Goal: Information Seeking & Learning: Learn about a topic

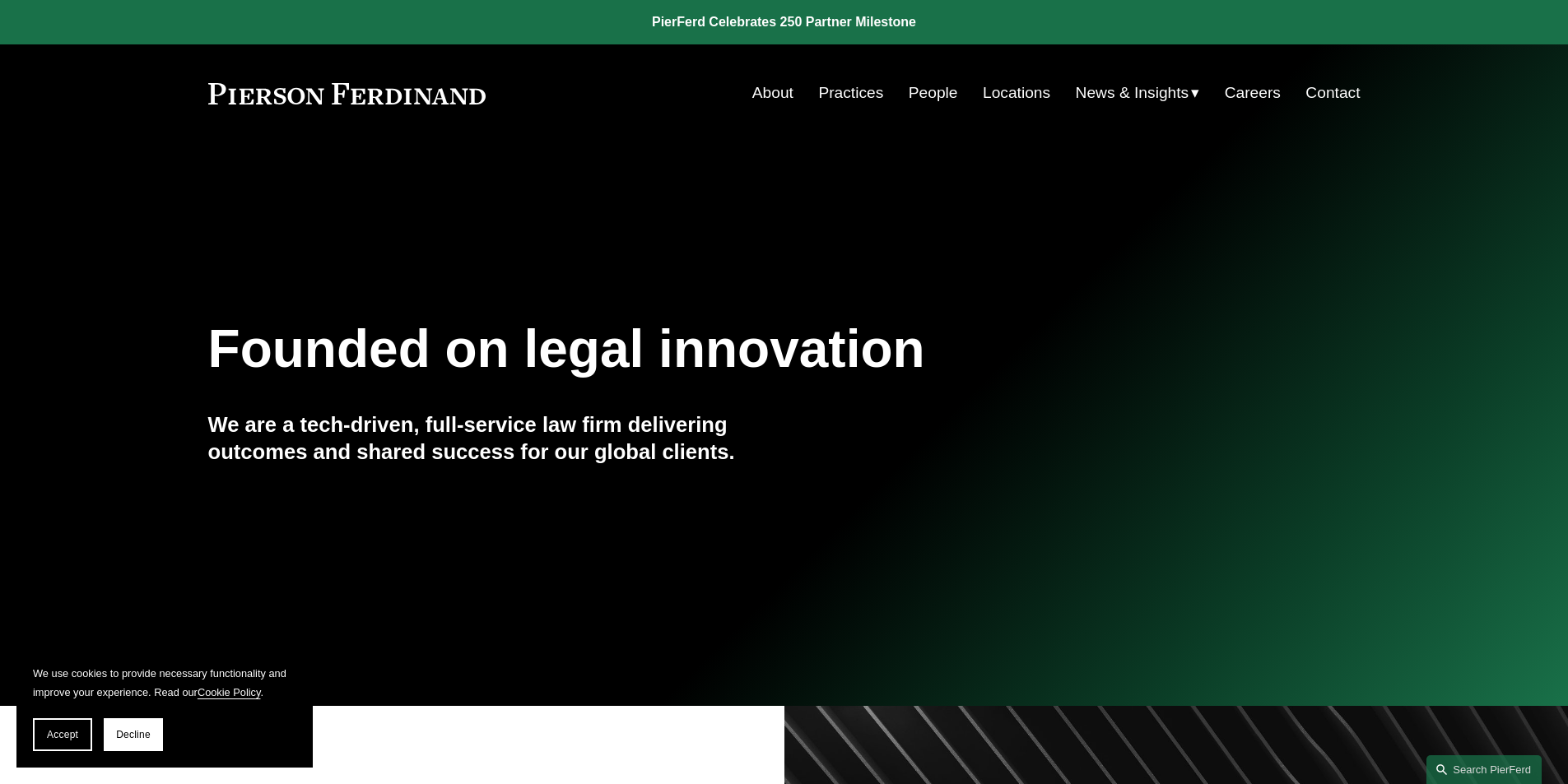
click at [863, 99] on link "Practices" at bounding box center [851, 92] width 65 height 32
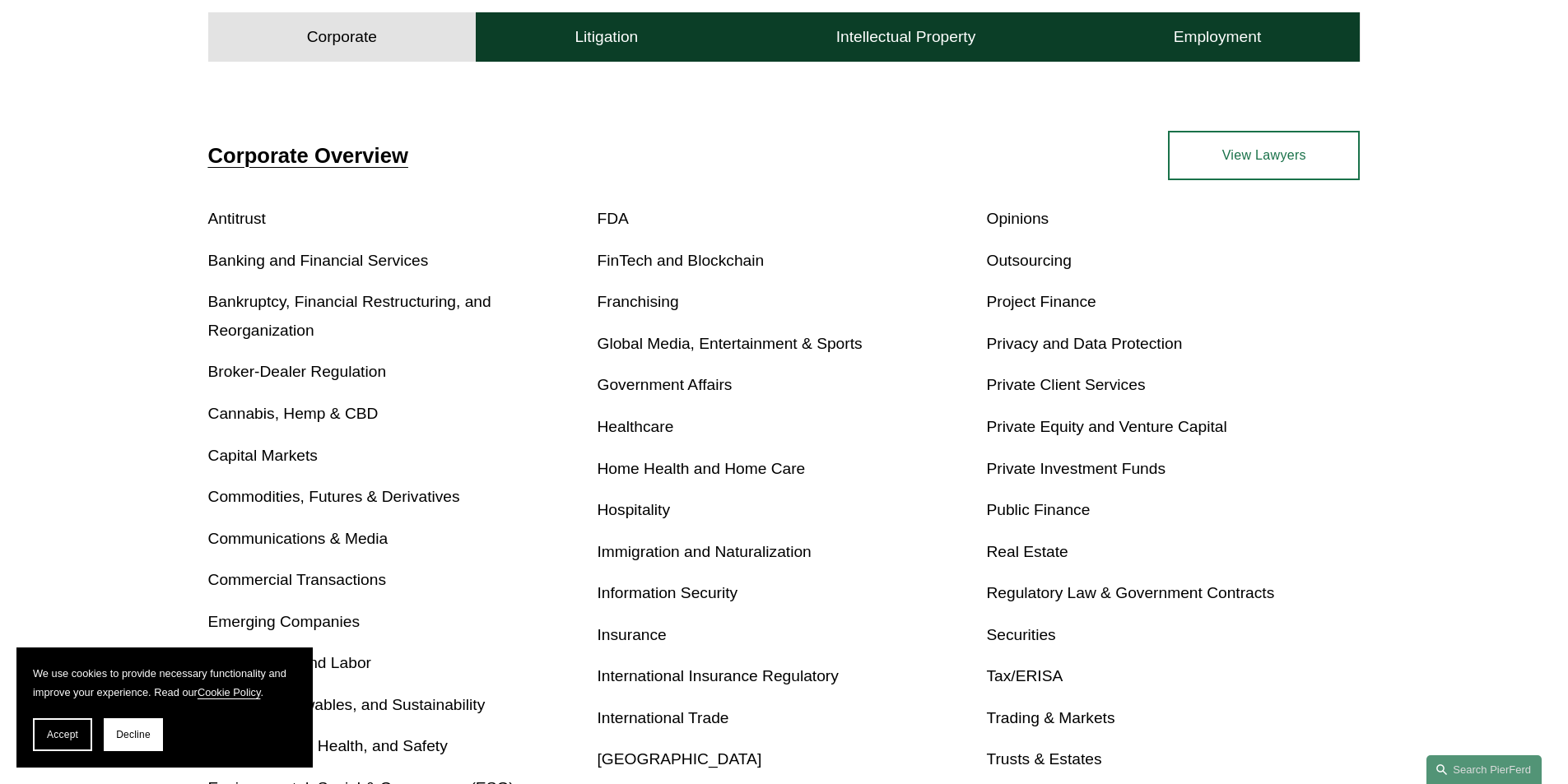
scroll to position [411, 0]
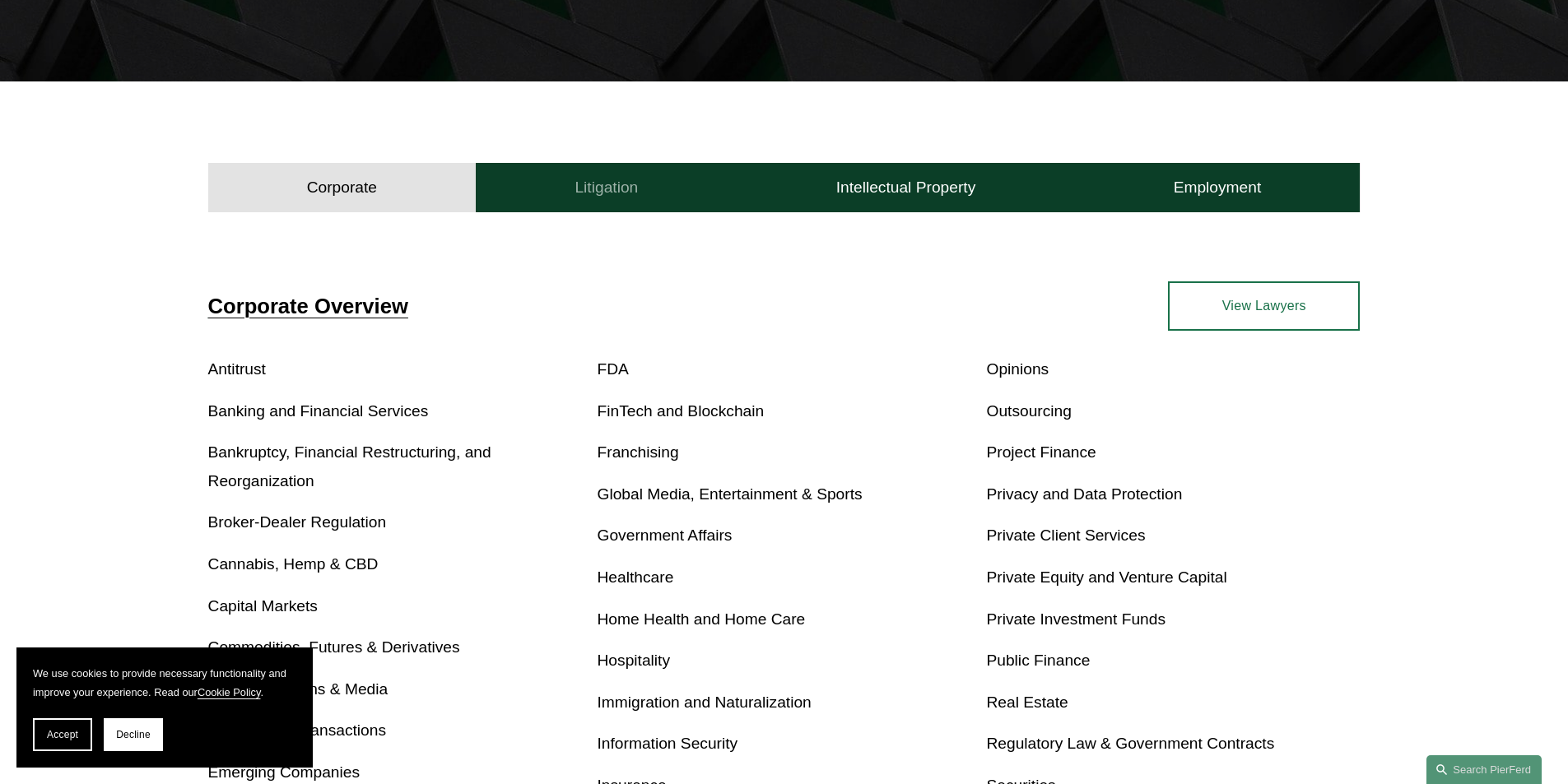
click at [654, 201] on button "Litigation" at bounding box center [606, 188] width 261 height 49
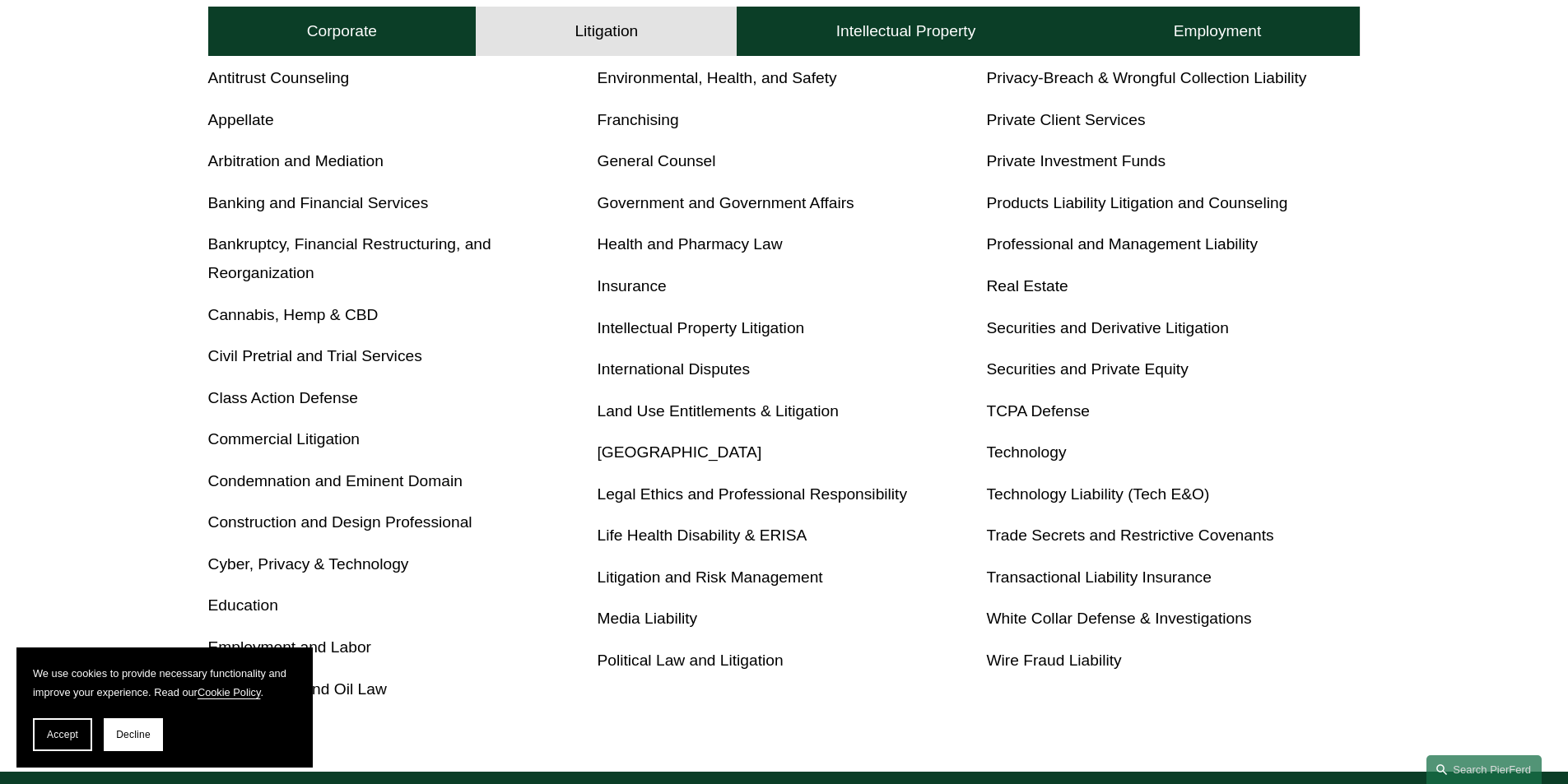
scroll to position [740, 0]
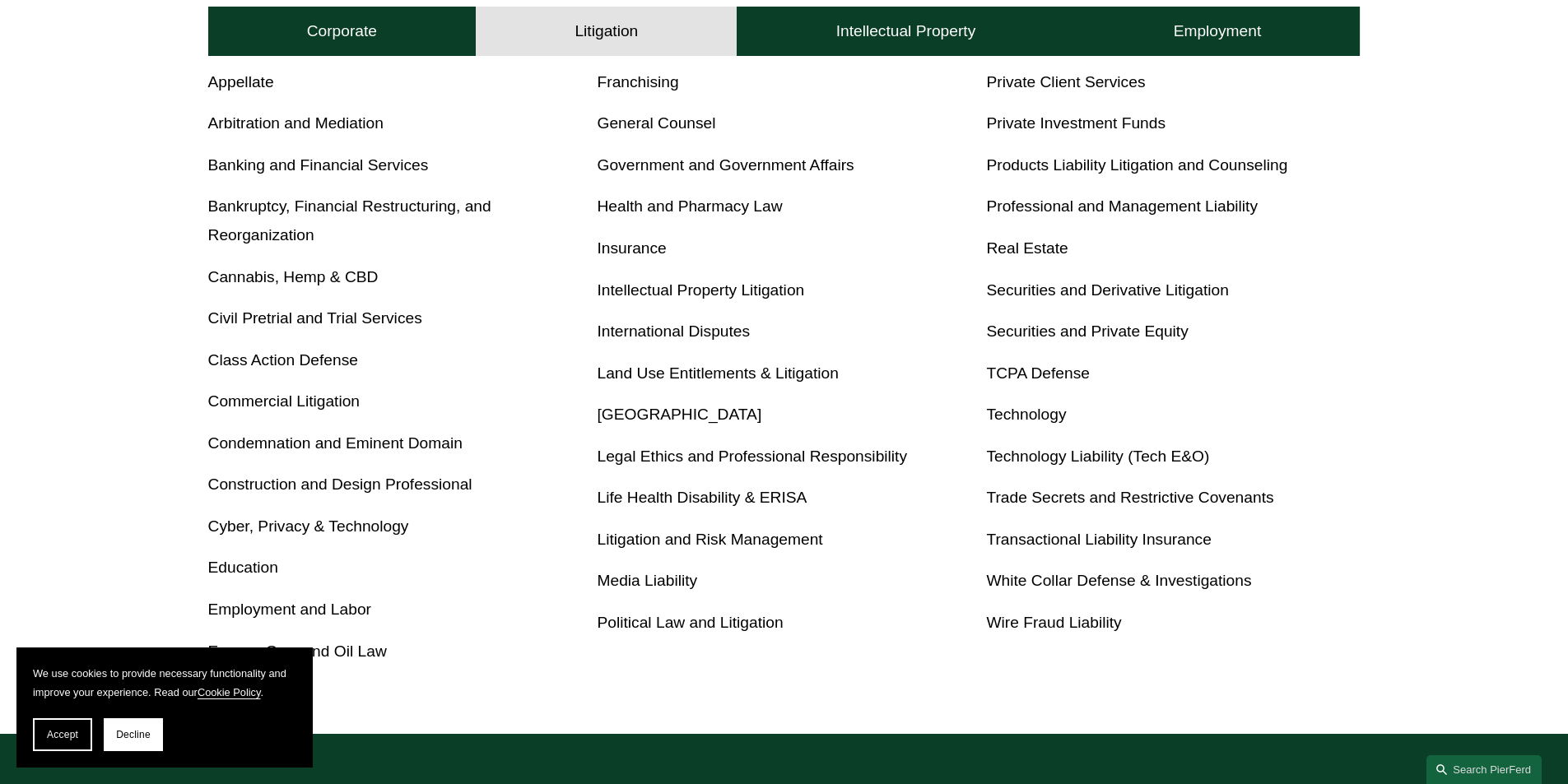
click at [121, 735] on span "Decline" at bounding box center [133, 735] width 34 height 12
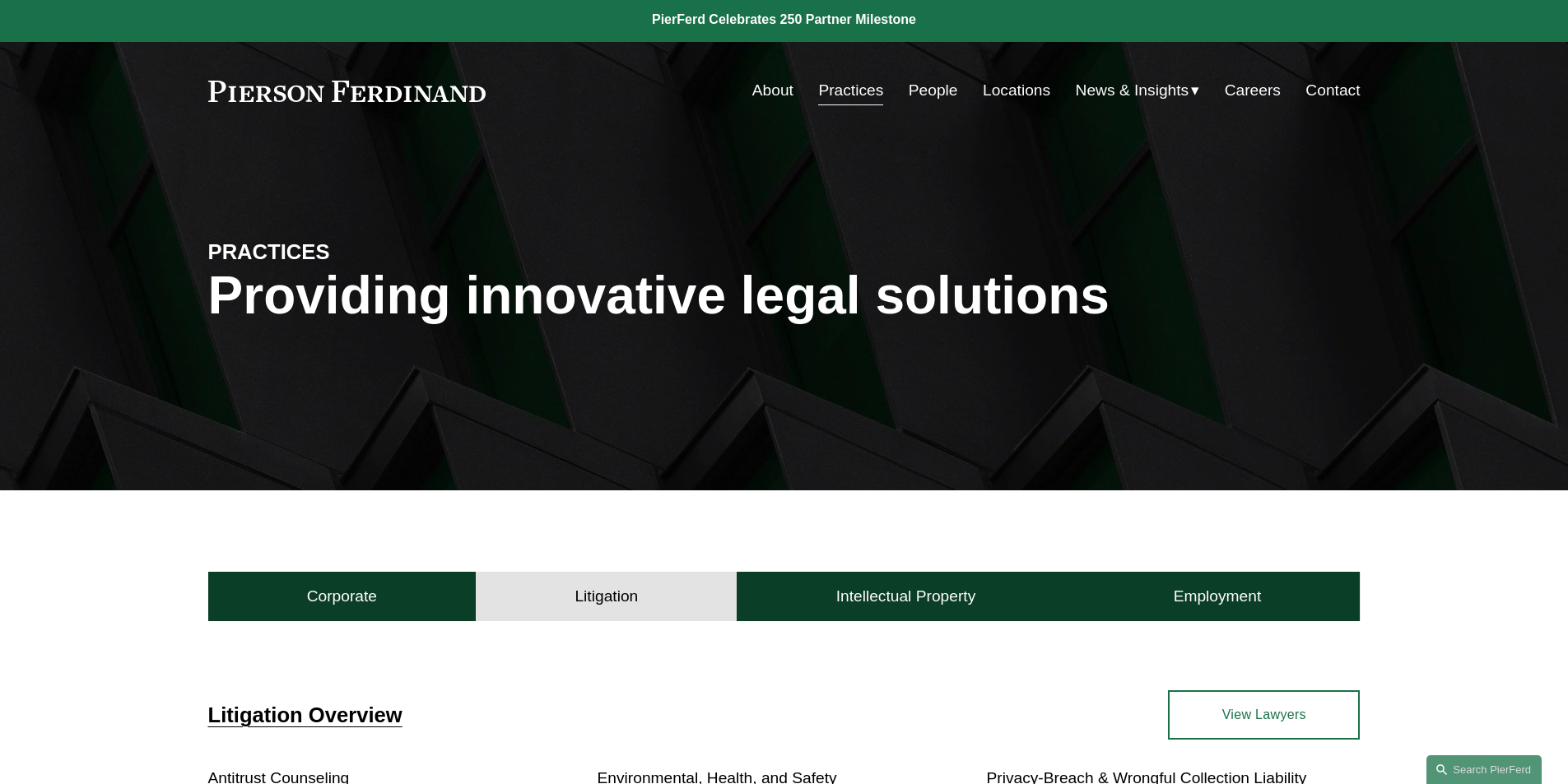
scroll to position [0, 0]
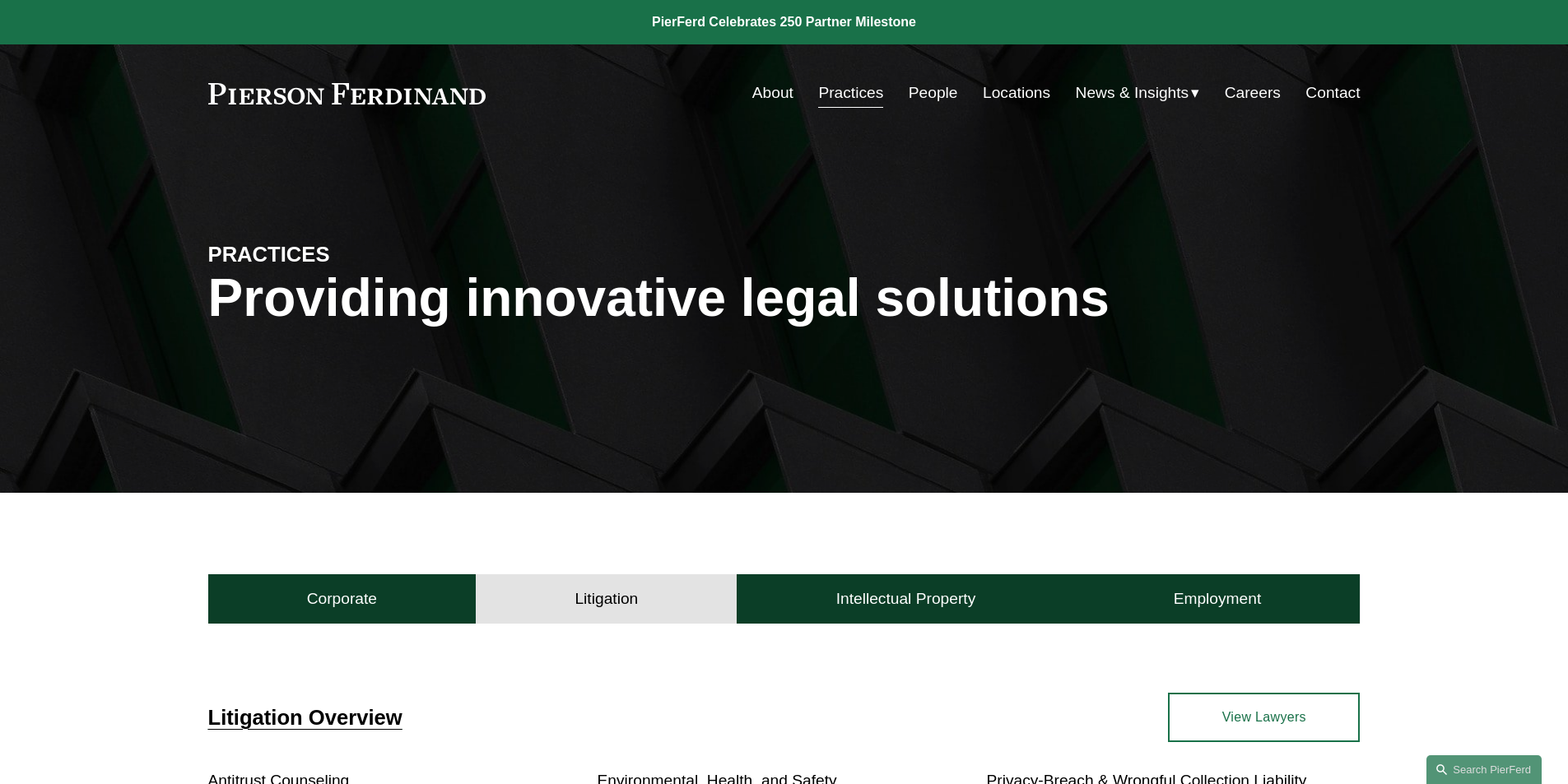
click at [1324, 732] on link "View Lawyers" at bounding box center [1263, 718] width 192 height 49
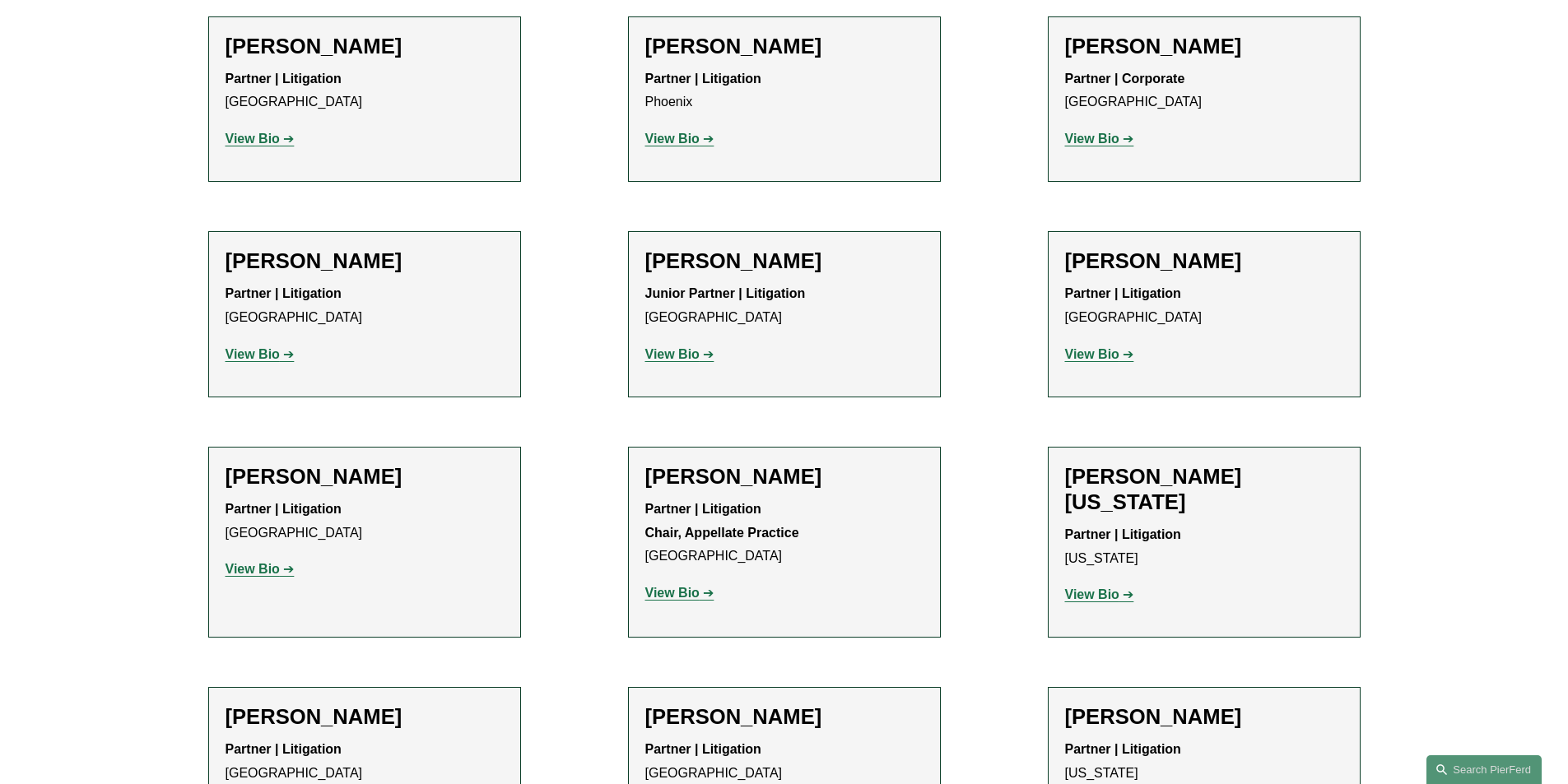
scroll to position [8824, 0]
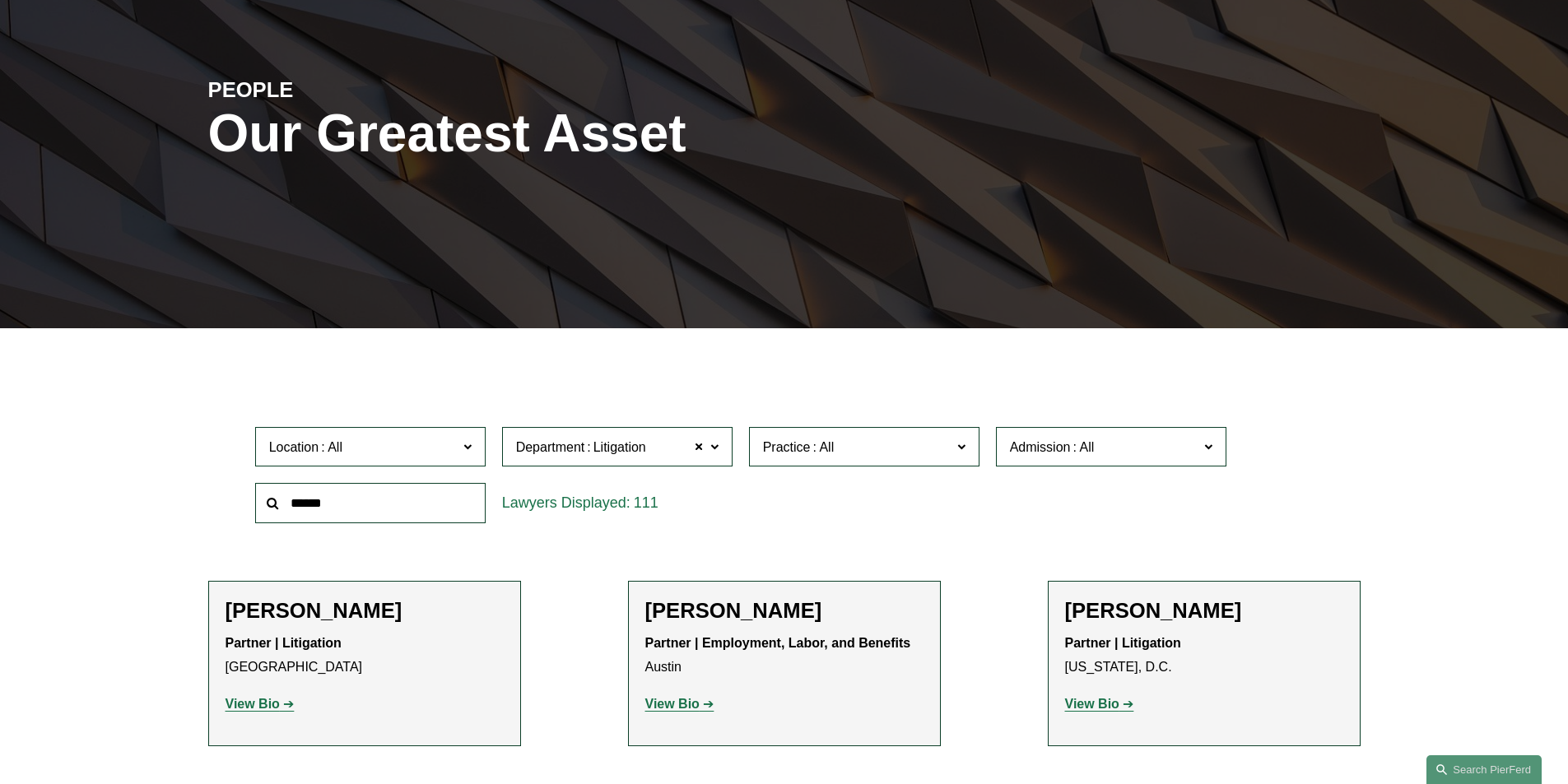
scroll to position [494, 0]
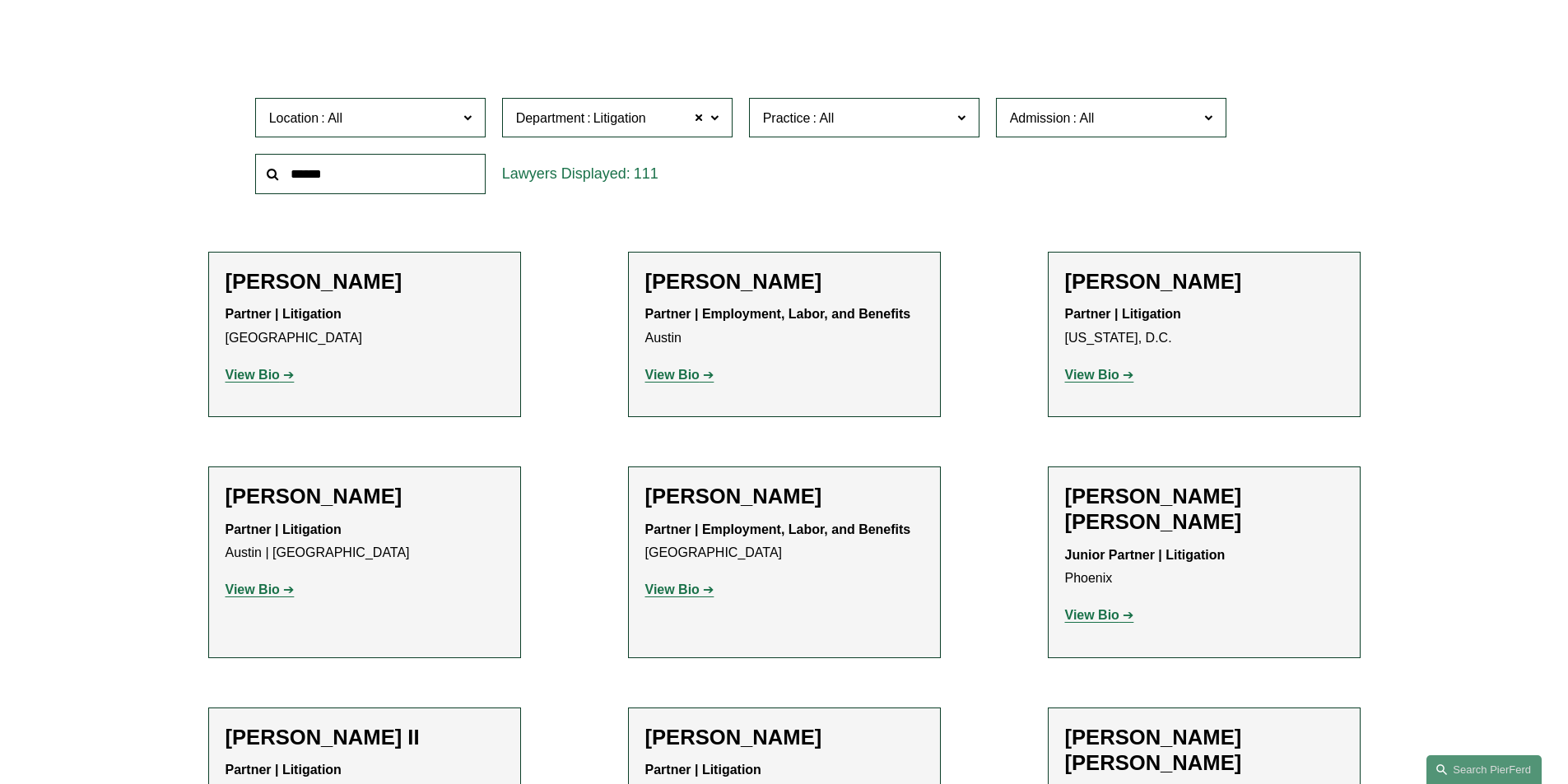
click at [342, 179] on input "text" at bounding box center [370, 174] width 230 height 40
type input "*******"
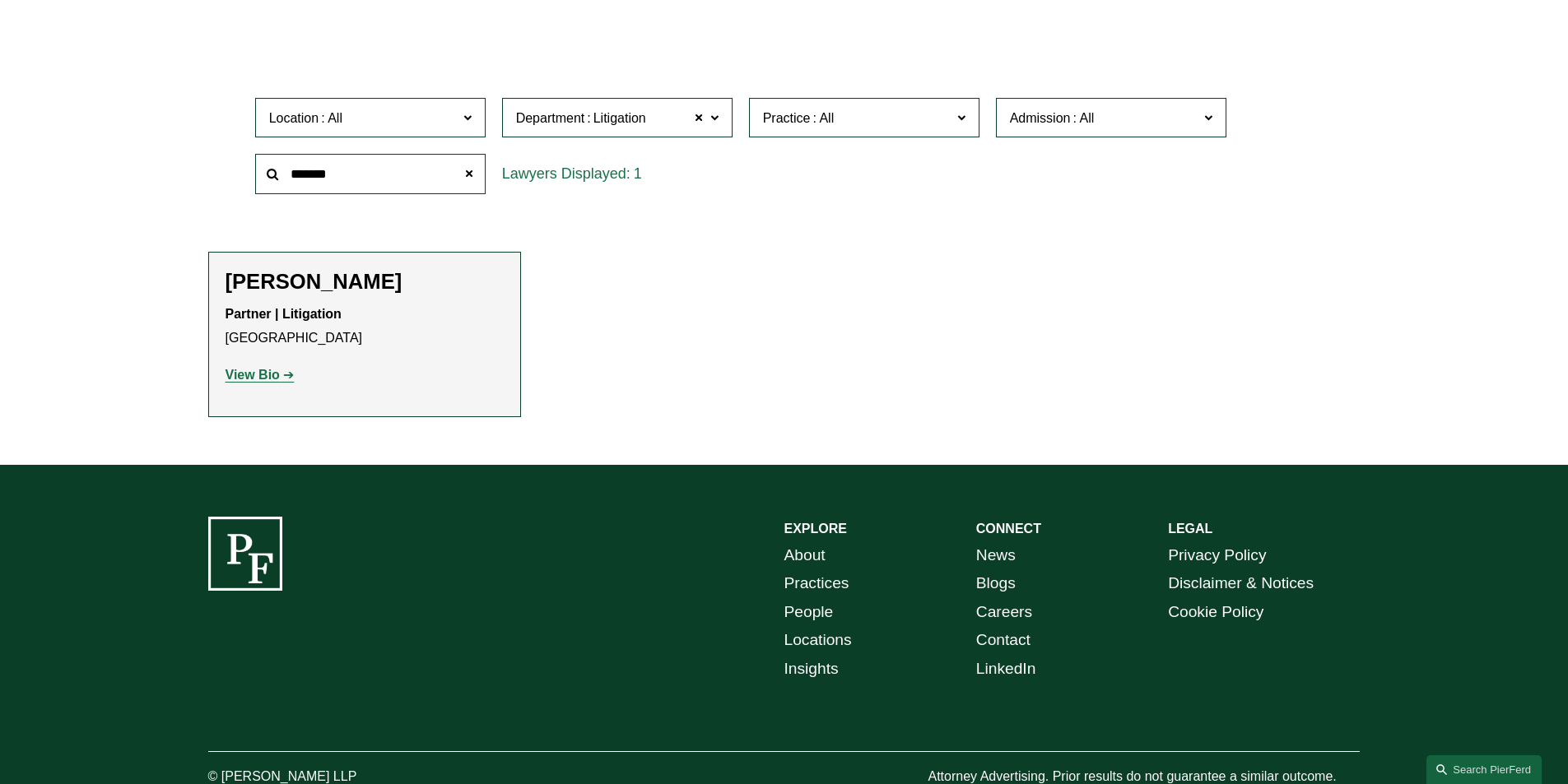
click at [267, 375] on strong "View Bio" at bounding box center [253, 374] width 54 height 14
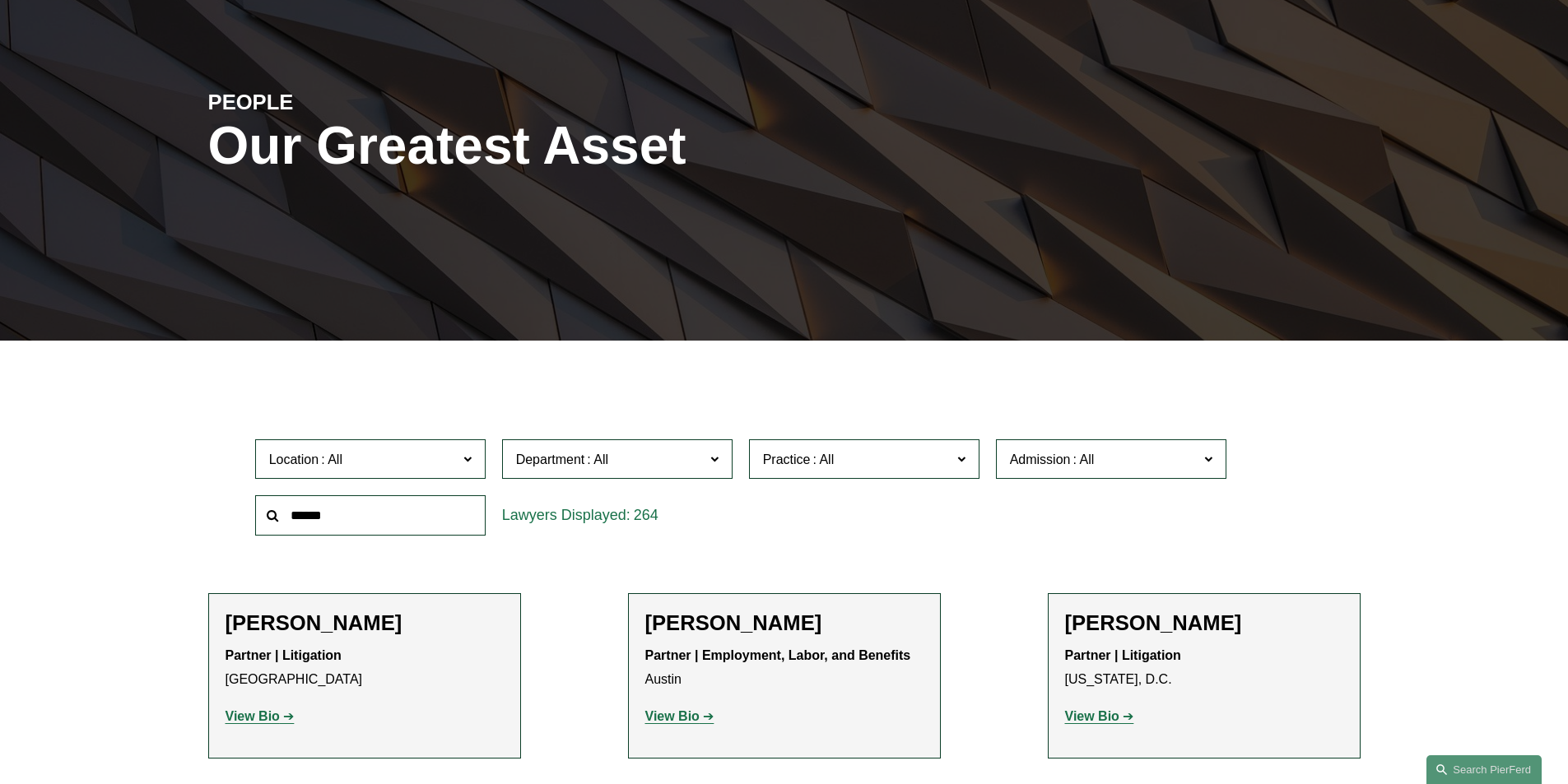
scroll to position [411, 0]
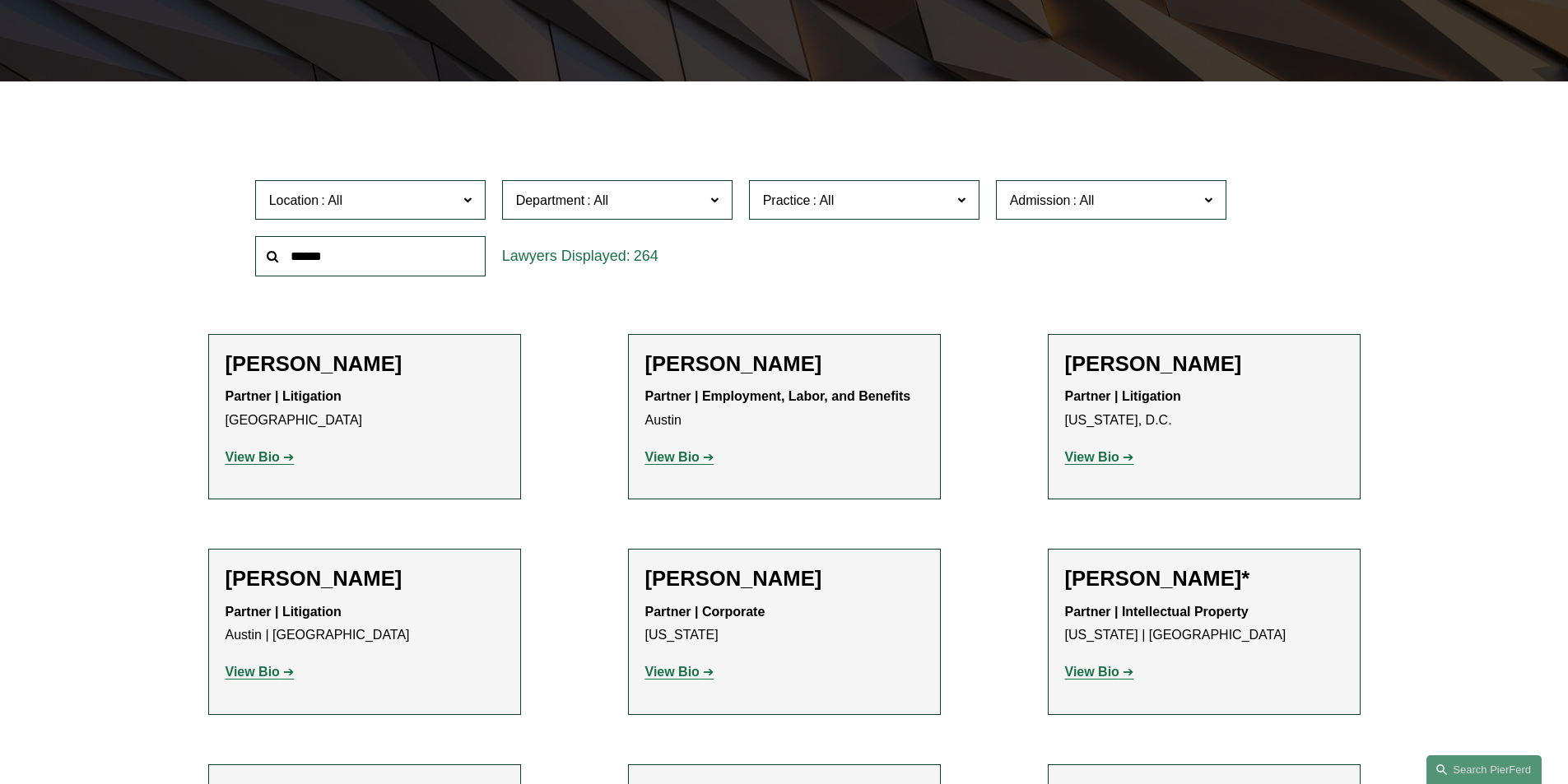
click at [434, 199] on span "Location" at bounding box center [363, 200] width 189 height 23
click at [774, 256] on div "Location All Atlanta Austin Bellevue Boston Charlotte Chicago Cincinnati Clevel…" at bounding box center [784, 228] width 1075 height 112
click at [911, 208] on span "Practice" at bounding box center [857, 200] width 189 height 23
click at [1070, 265] on div "Location All Atlanta Austin Bellevue Boston Charlotte Chicago Cincinnati Clevel…" at bounding box center [784, 228] width 1075 height 112
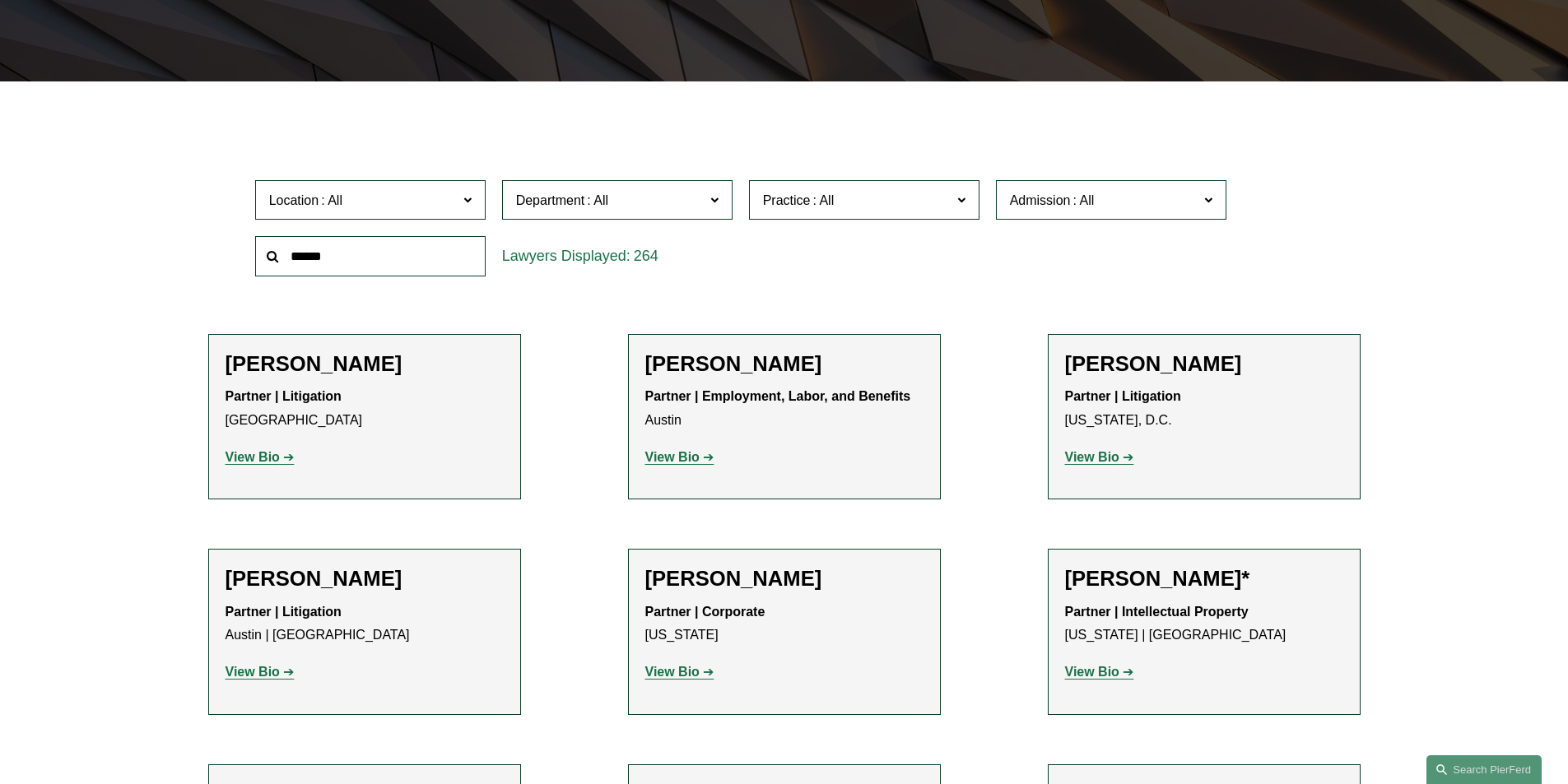
click at [0, 0] on link "All" at bounding box center [0, 0] width 0 height 0
click at [416, 249] on input "text" at bounding box center [370, 256] width 230 height 40
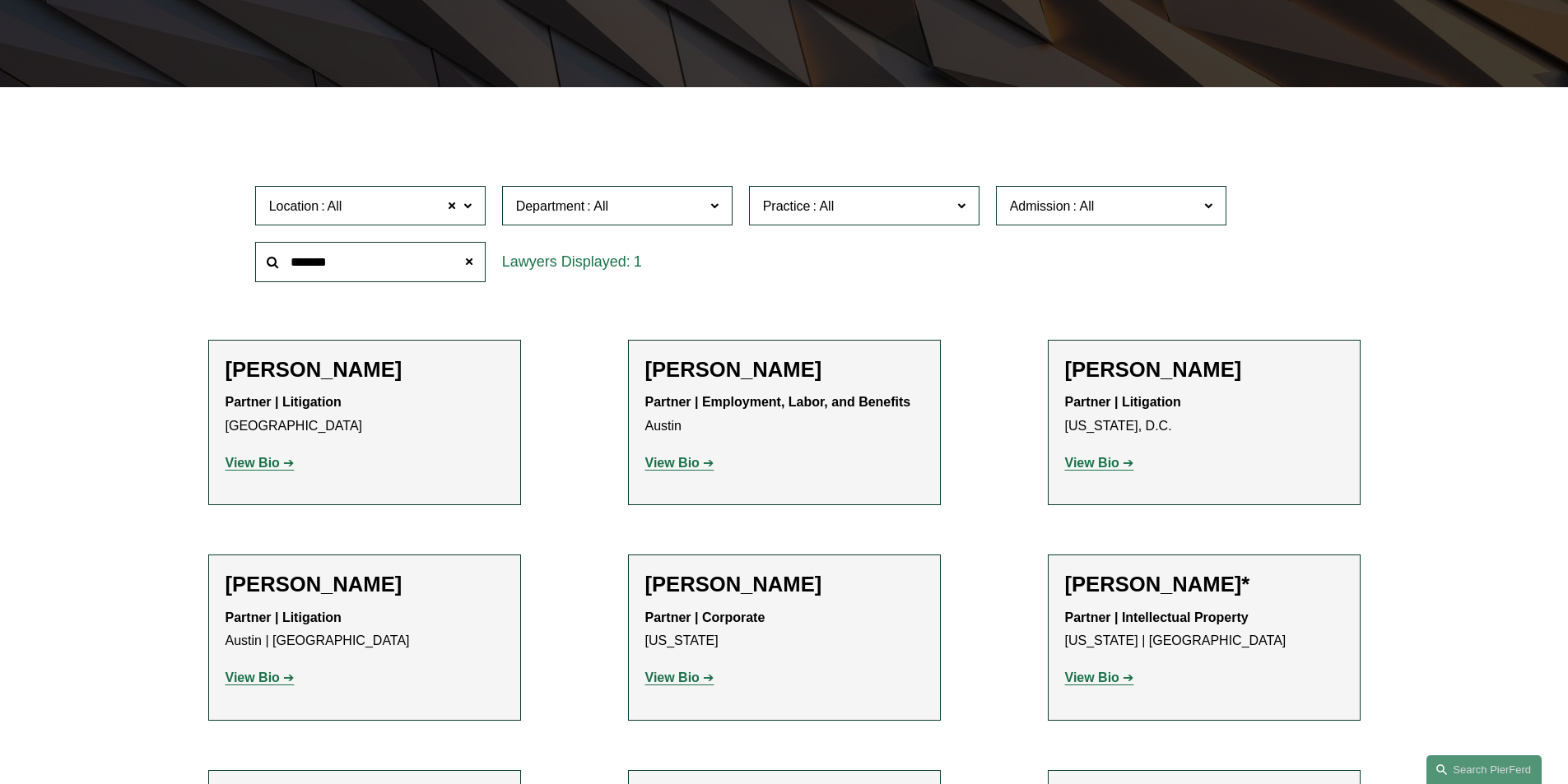
scroll to position [329, 0]
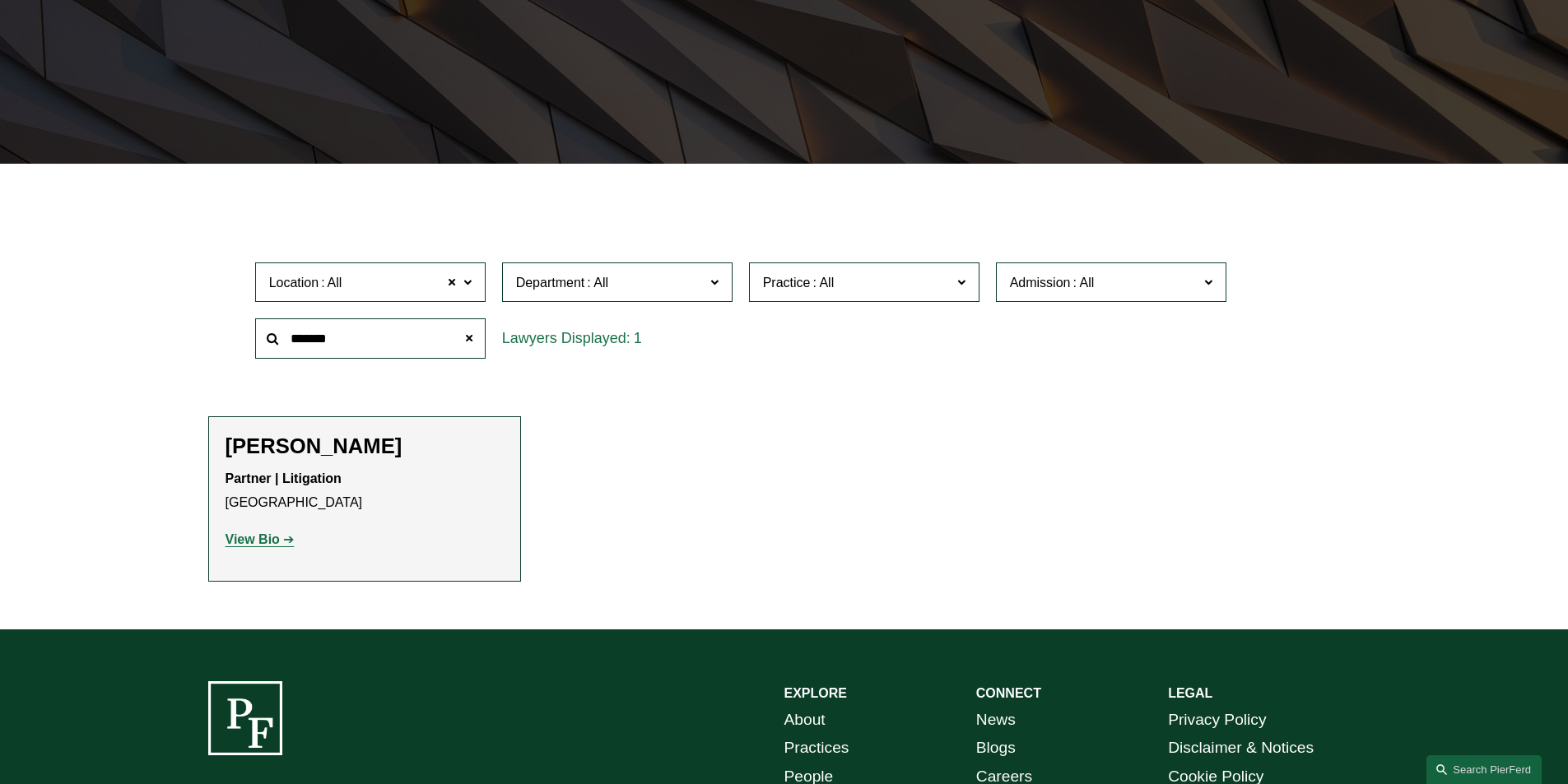
click at [259, 539] on strong "View Bio" at bounding box center [253, 538] width 54 height 14
drag, startPoint x: 381, startPoint y: 346, endPoint x: 221, endPoint y: 344, distance: 160.0
click at [223, 344] on div "Location All All All Atlanta Austin Bellevue Boston Charlotte Chicago Cincinnat…" at bounding box center [784, 311] width 1152 height 112
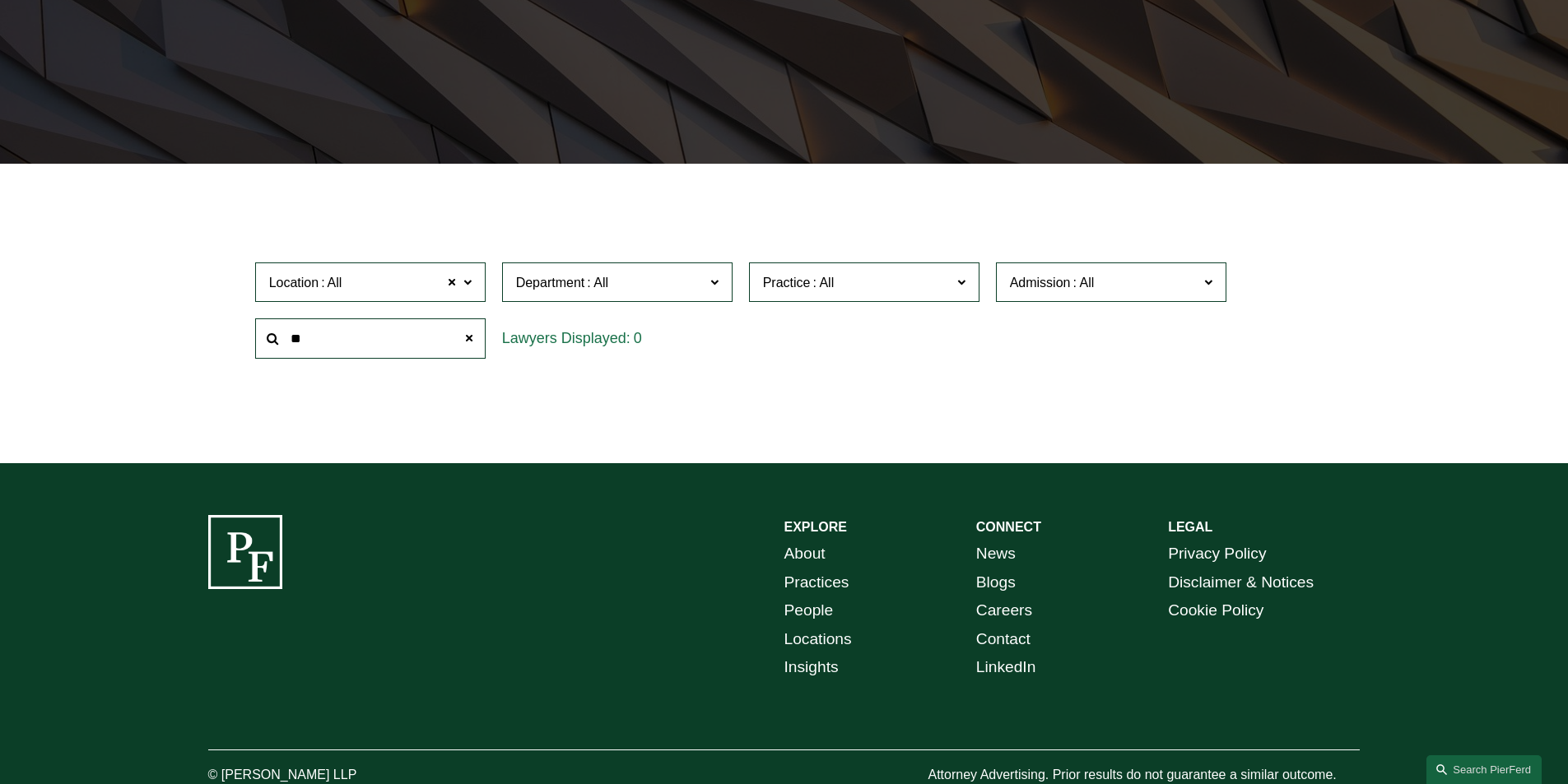
type input "*"
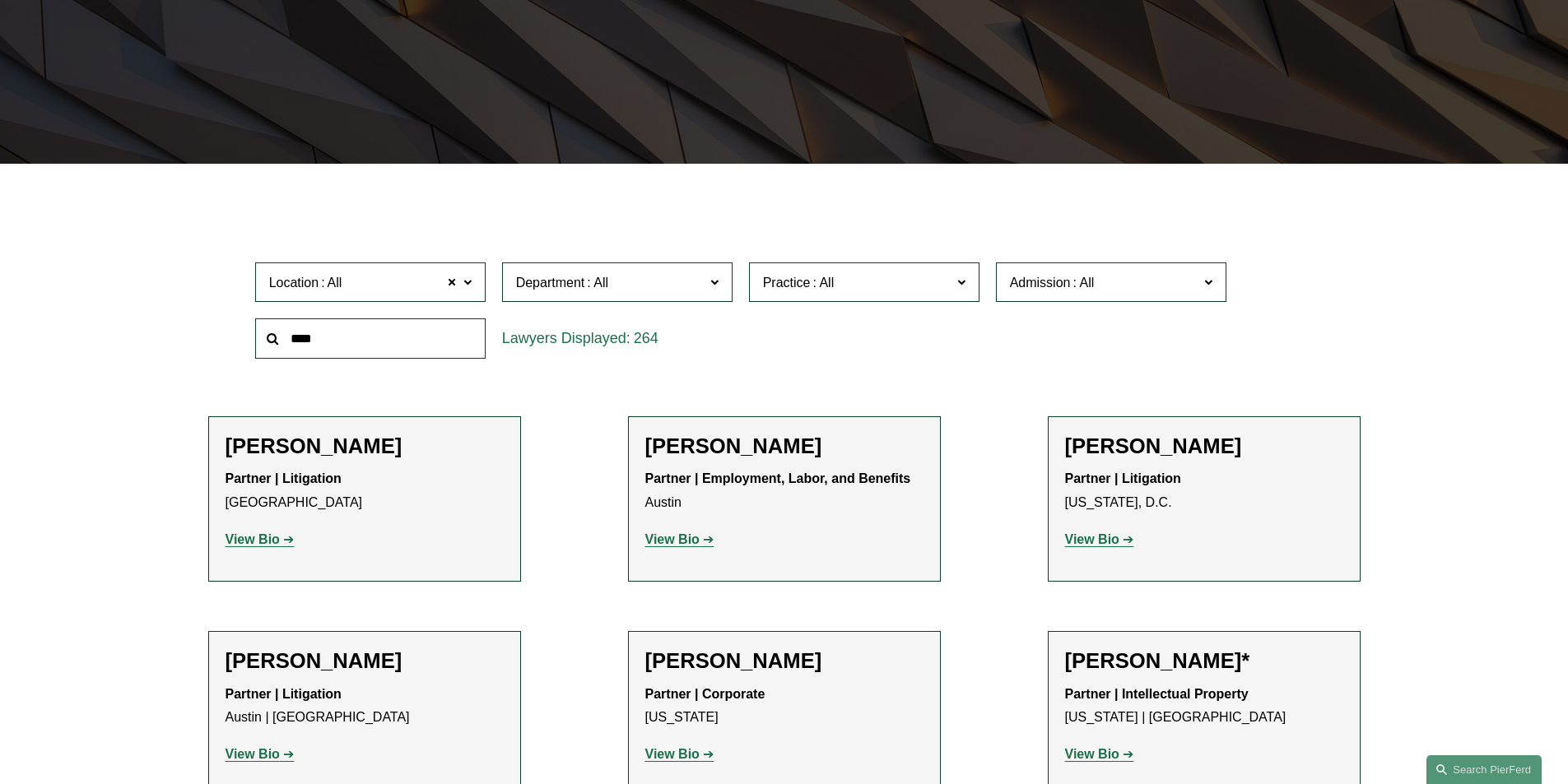
type input "****"
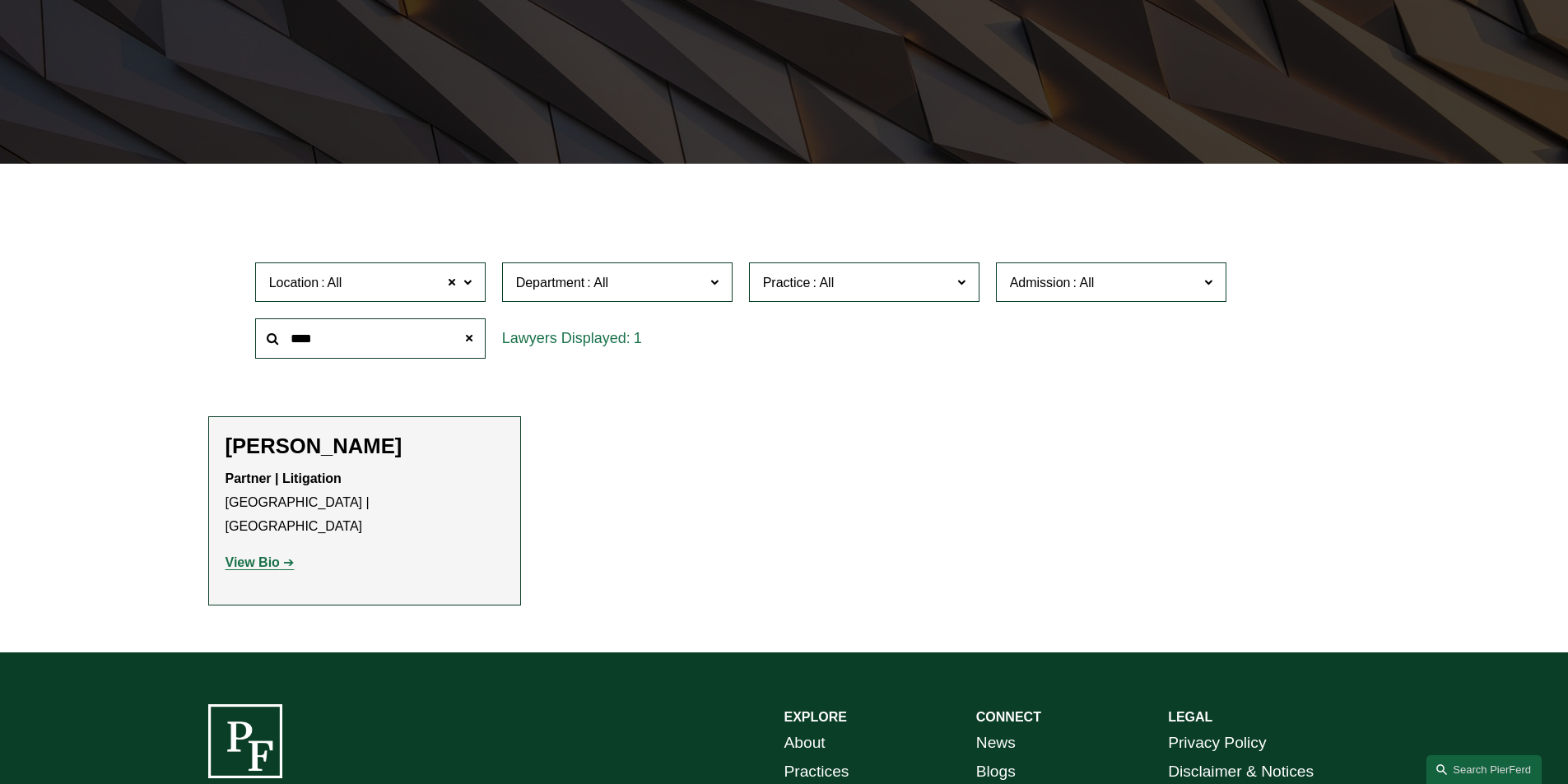
click at [260, 556] on strong "View Bio" at bounding box center [253, 562] width 54 height 14
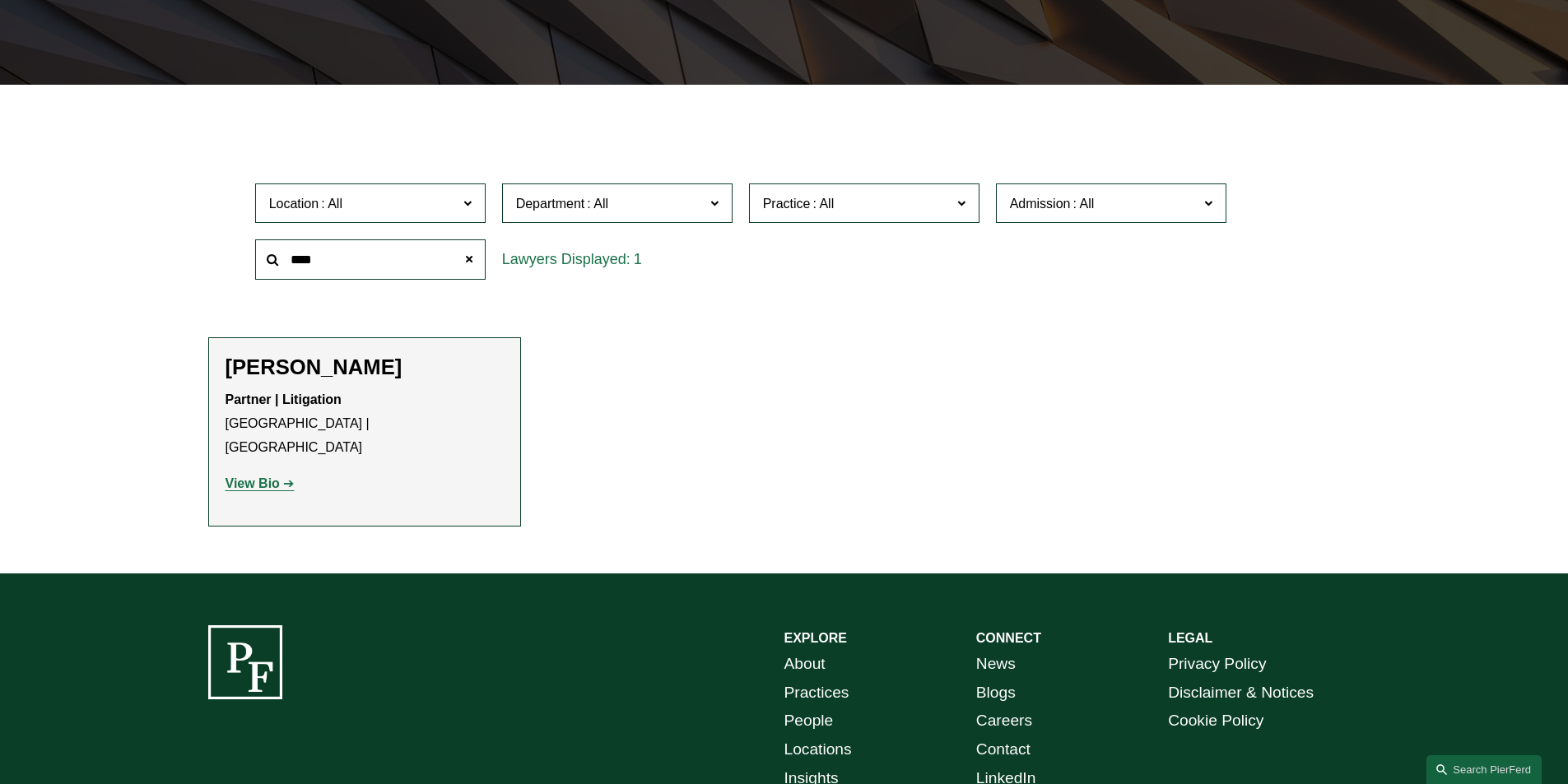
scroll to position [411, 0]
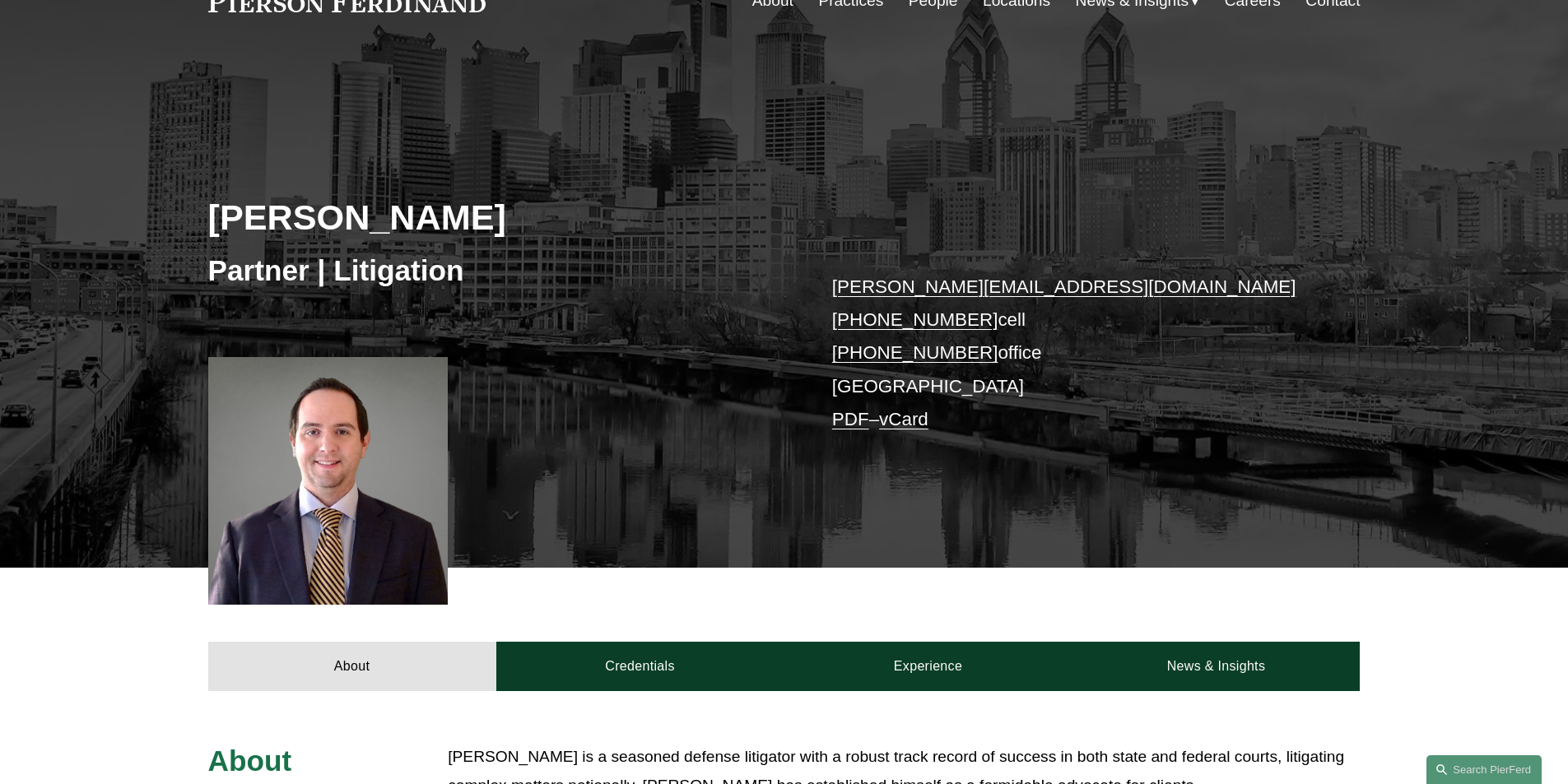
scroll to position [82, 0]
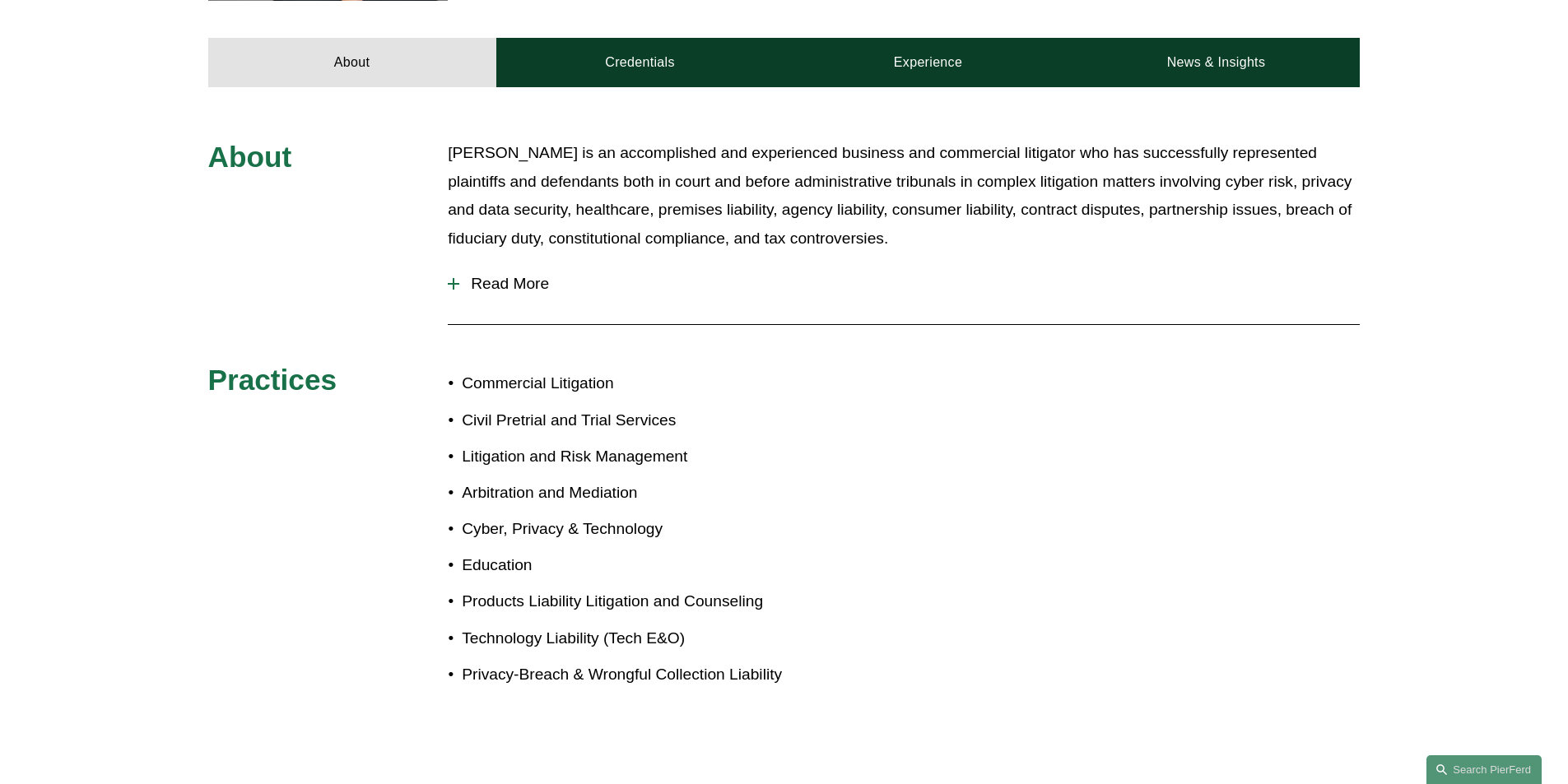
scroll to position [658, 0]
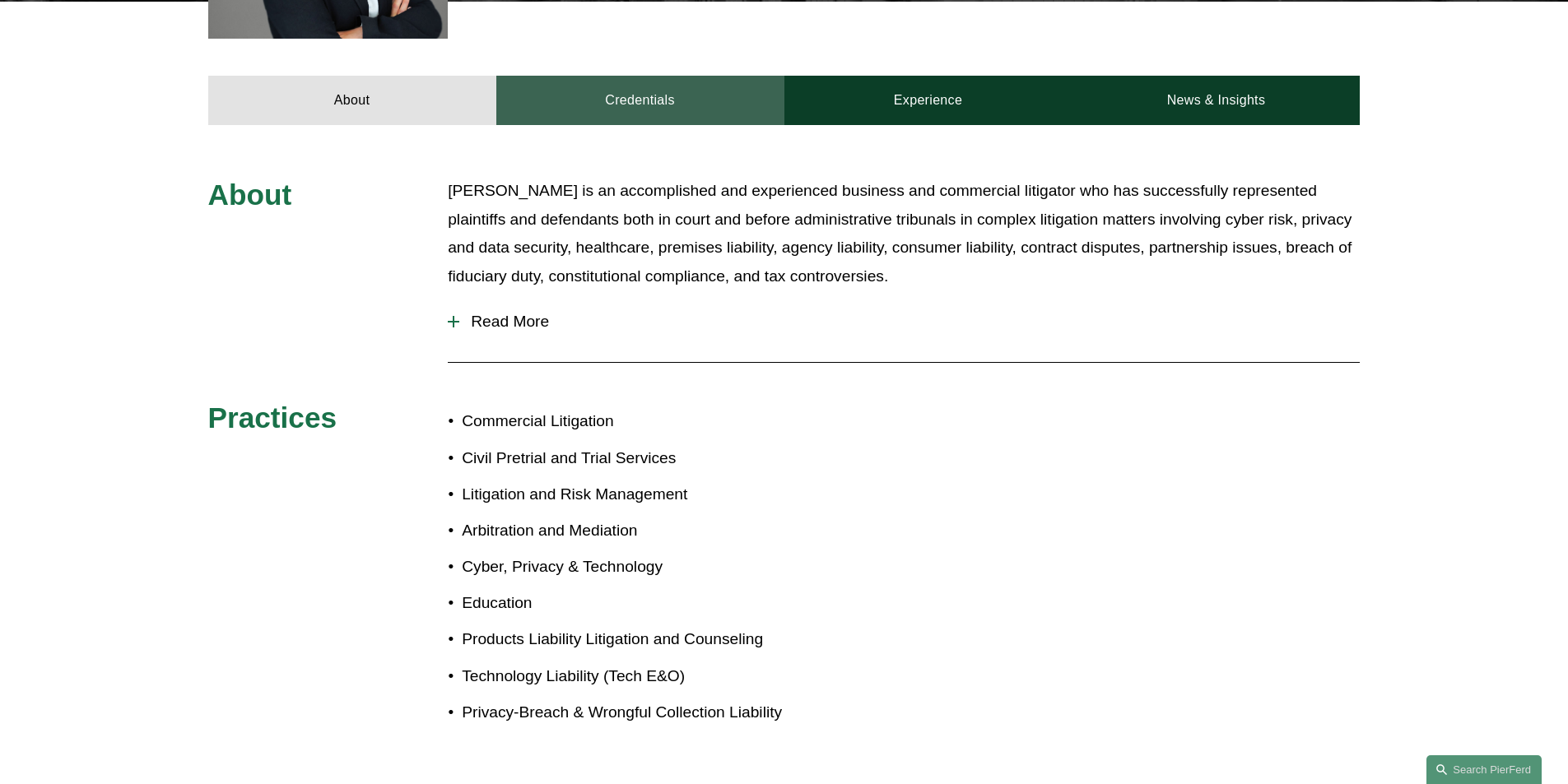
click at [651, 101] on link "Credentials" at bounding box center [641, 101] width 288 height 49
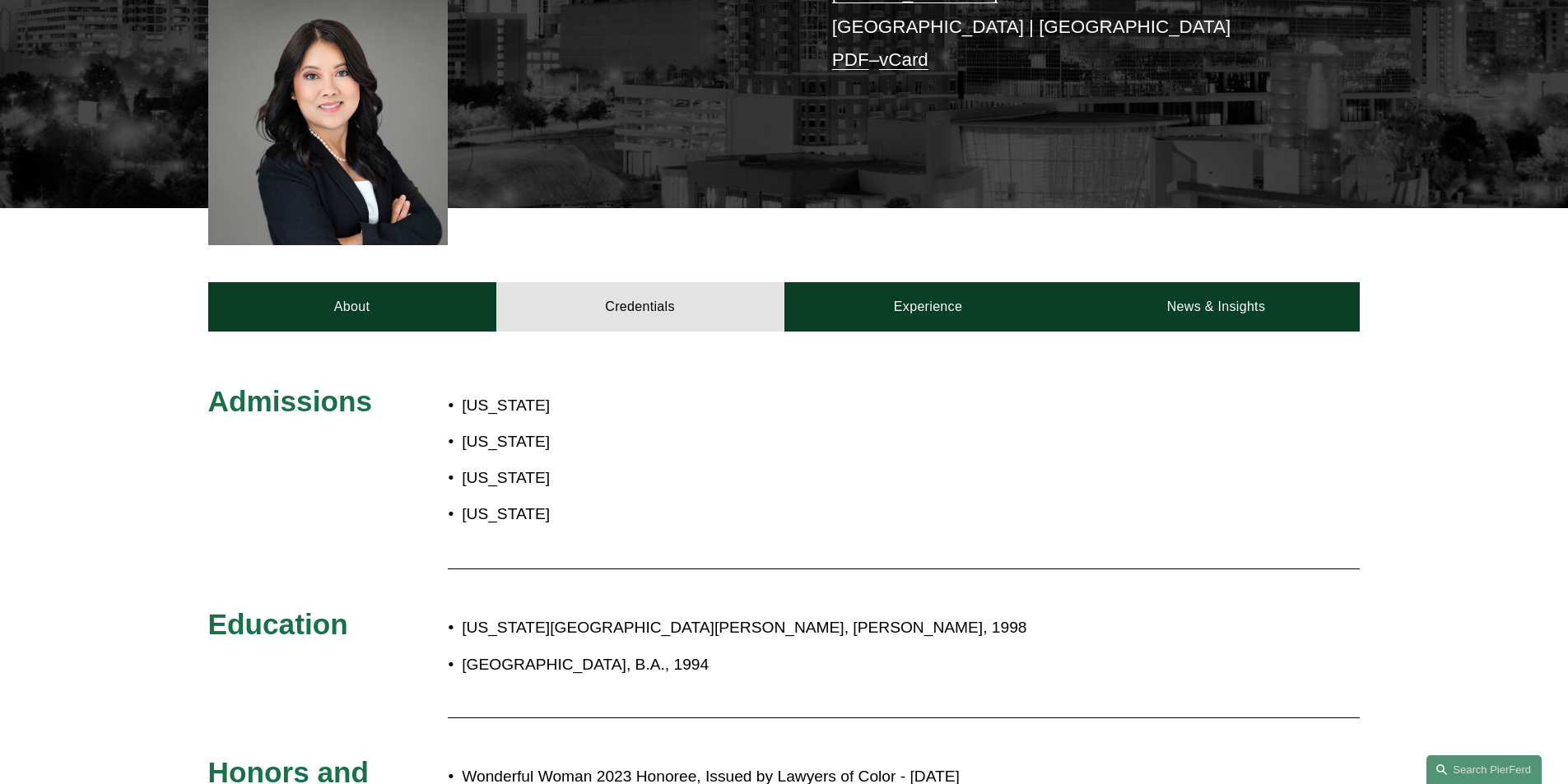
scroll to position [329, 0]
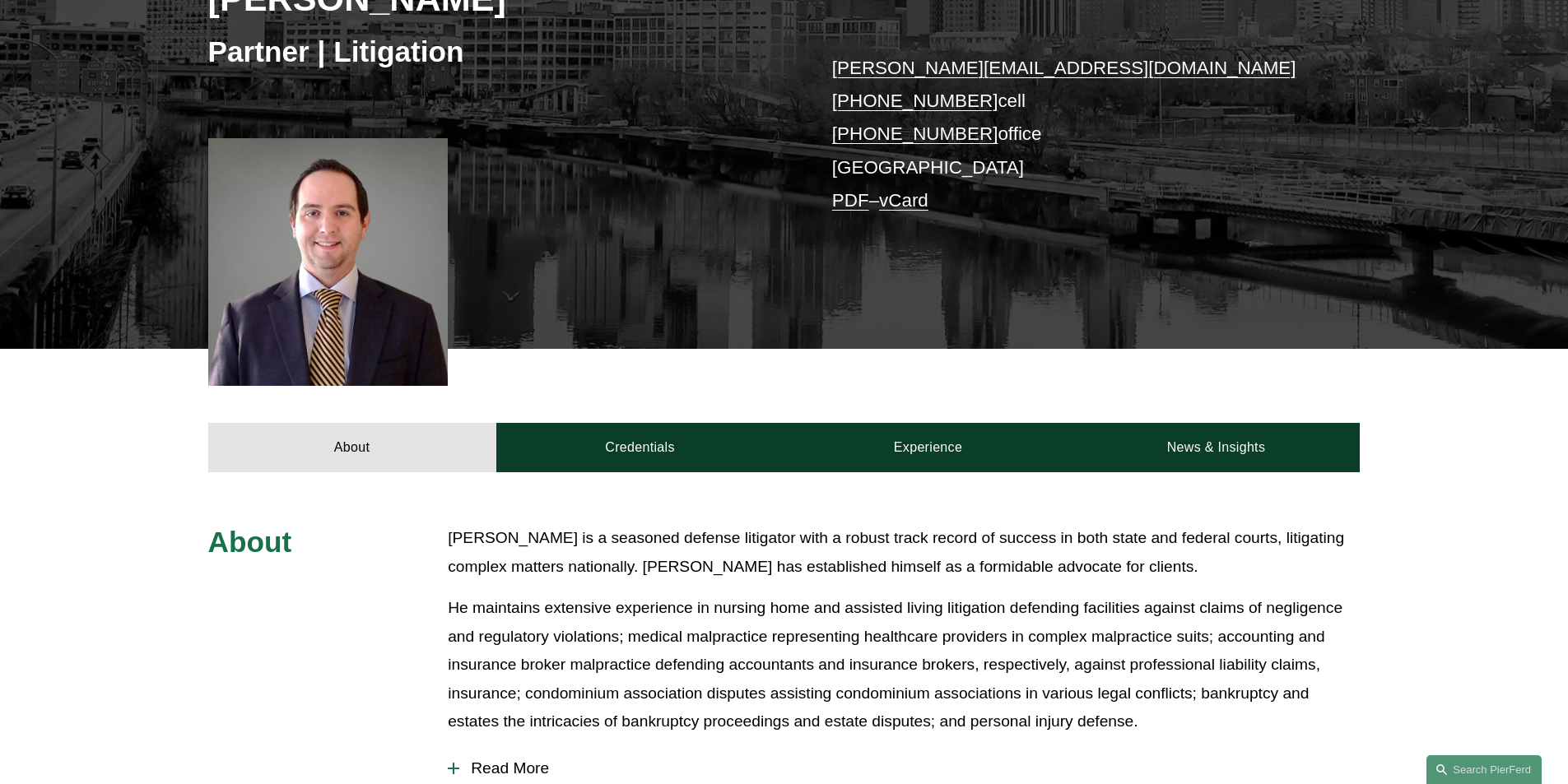
scroll to position [576, 0]
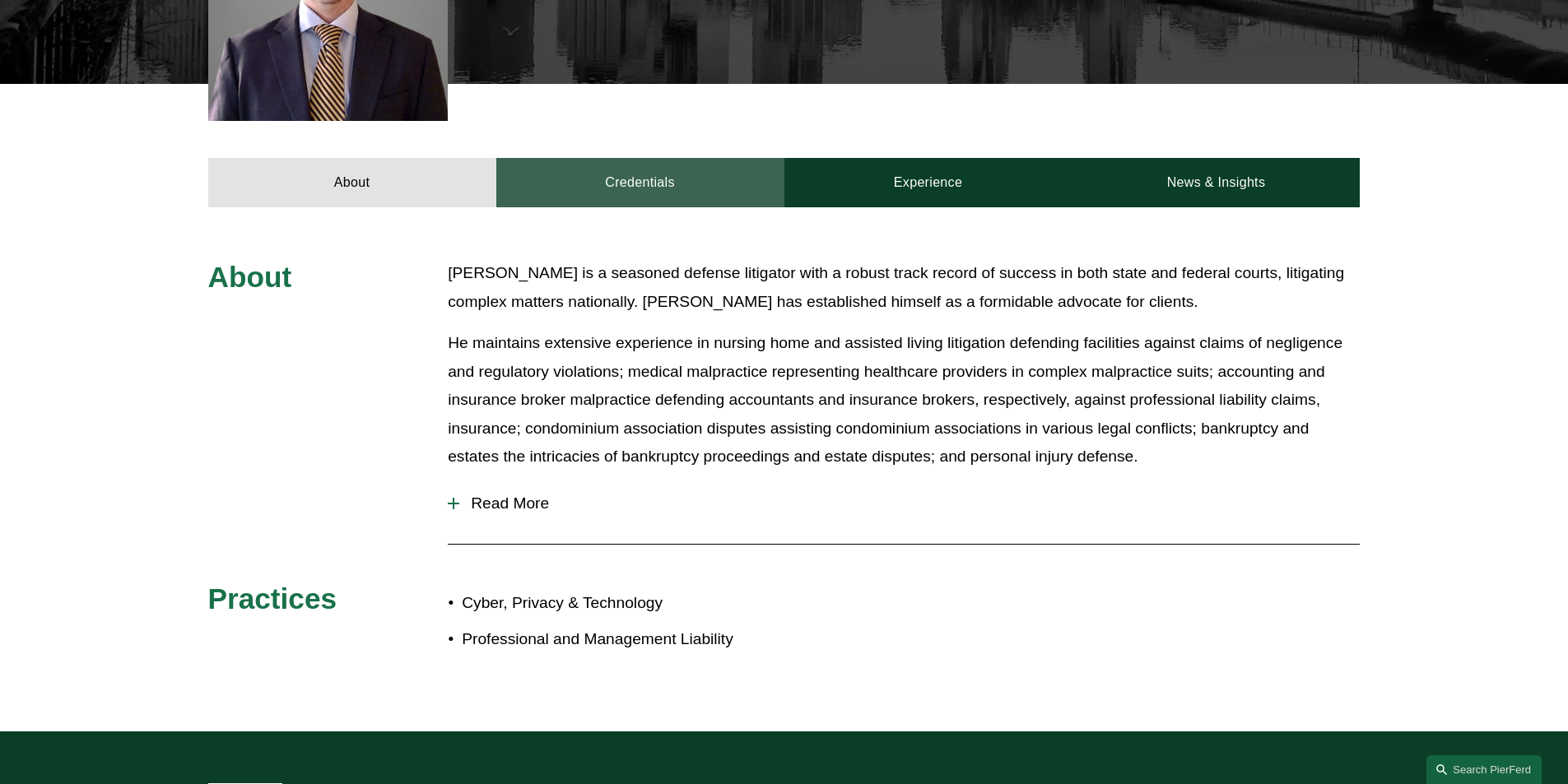
click at [643, 189] on link "Credentials" at bounding box center [641, 182] width 288 height 49
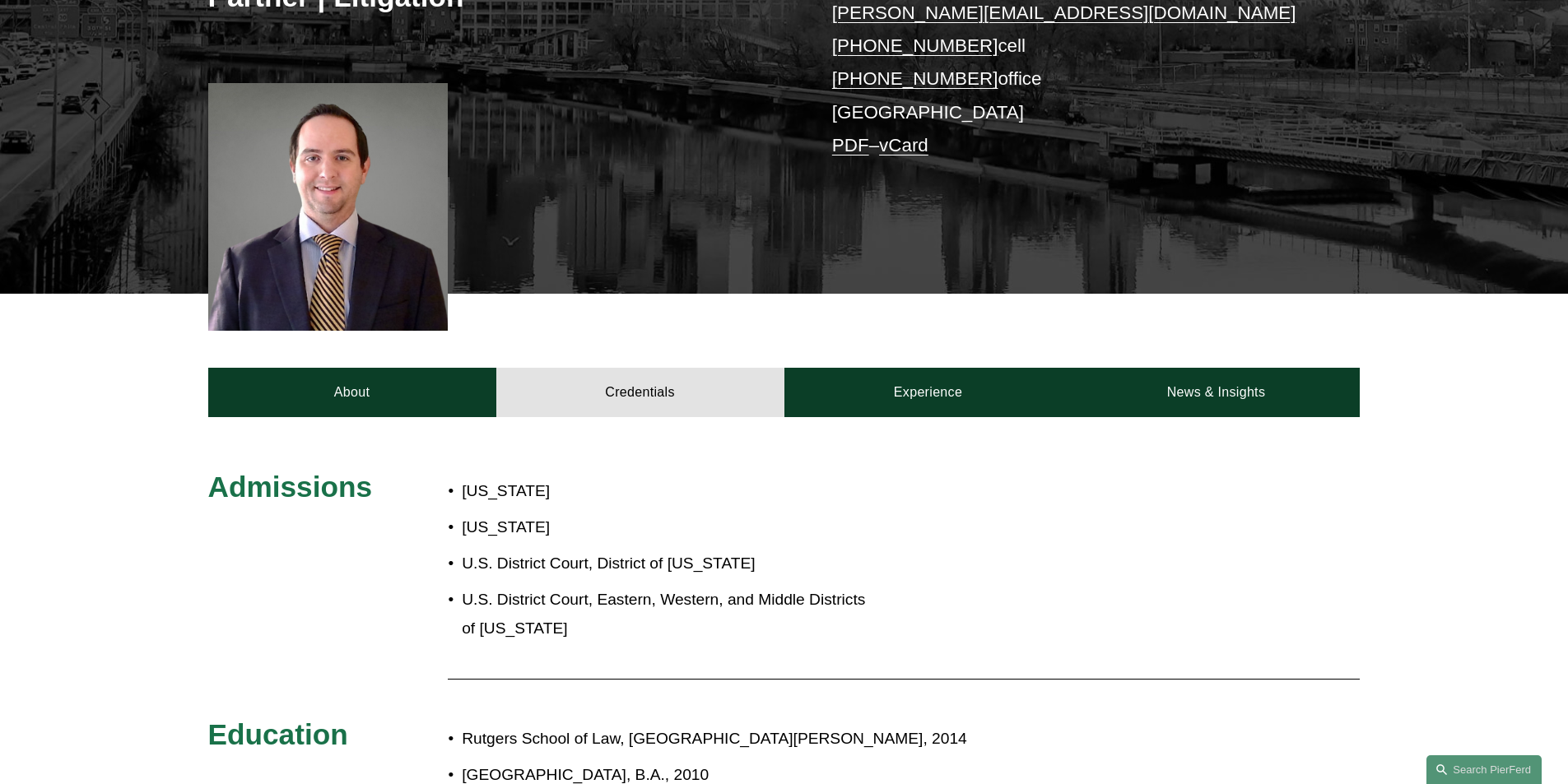
scroll to position [329, 0]
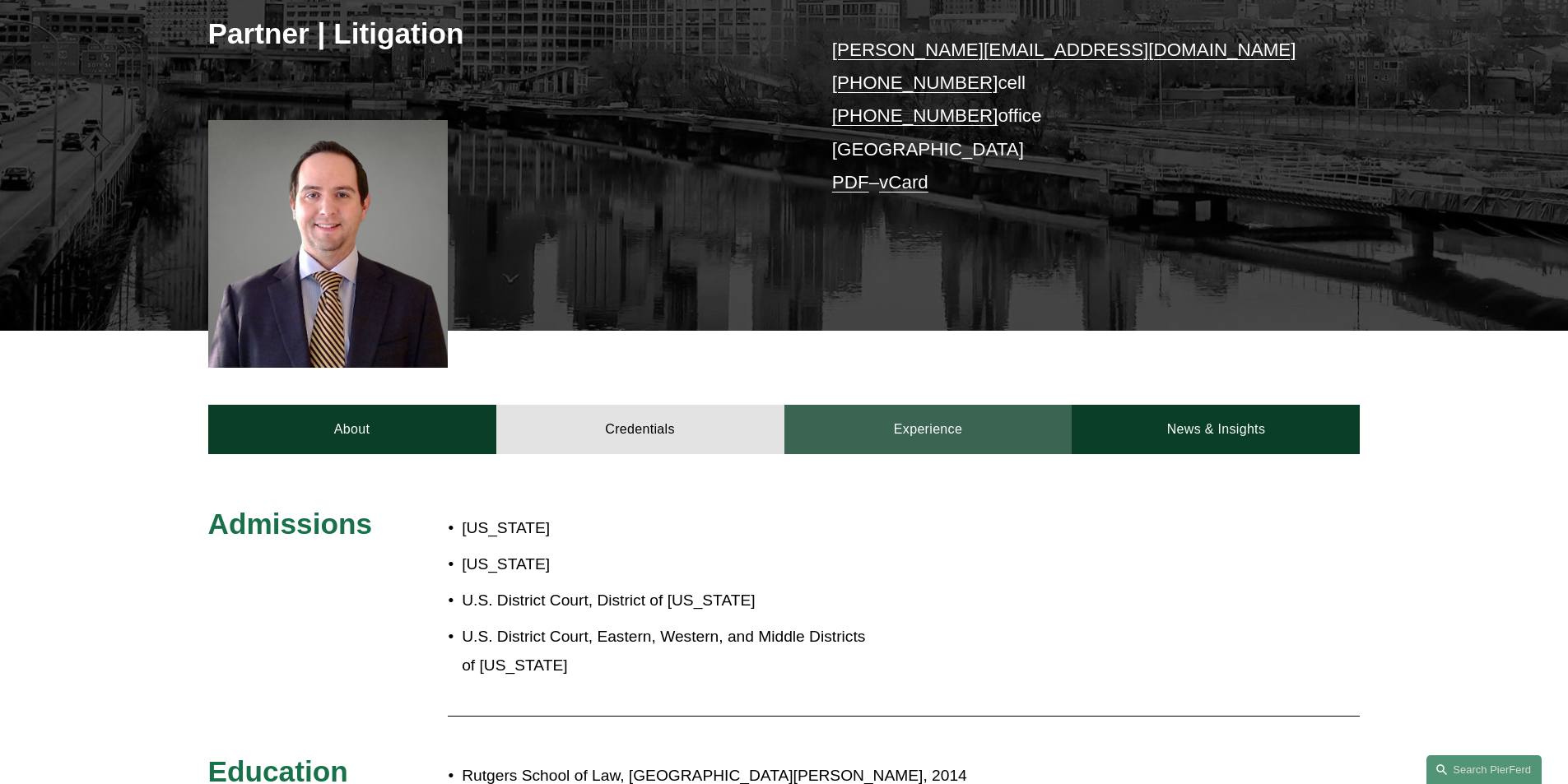
click at [881, 422] on link "Experience" at bounding box center [928, 430] width 288 height 49
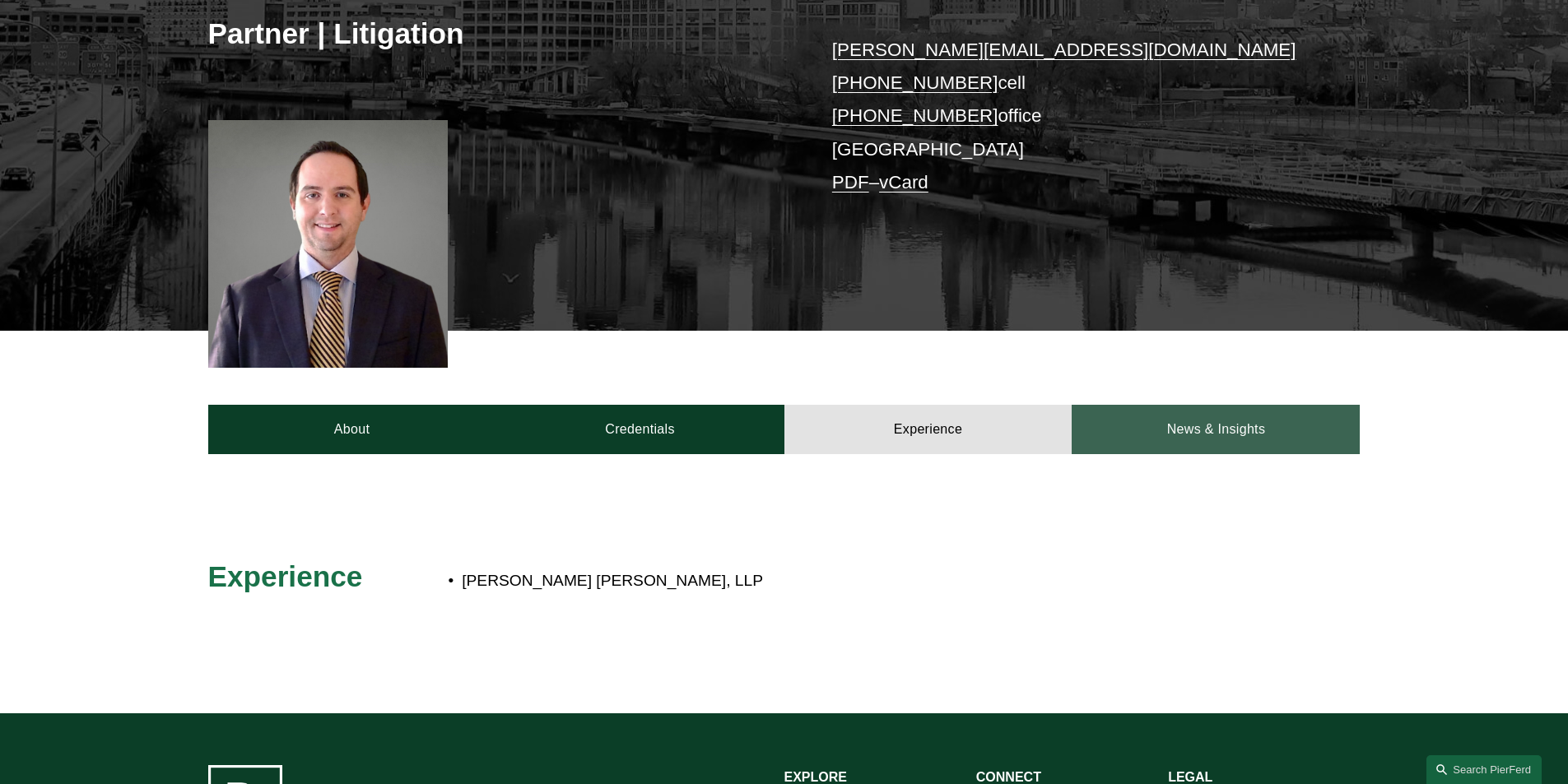
click at [1141, 439] on link "News & Insights" at bounding box center [1215, 430] width 288 height 49
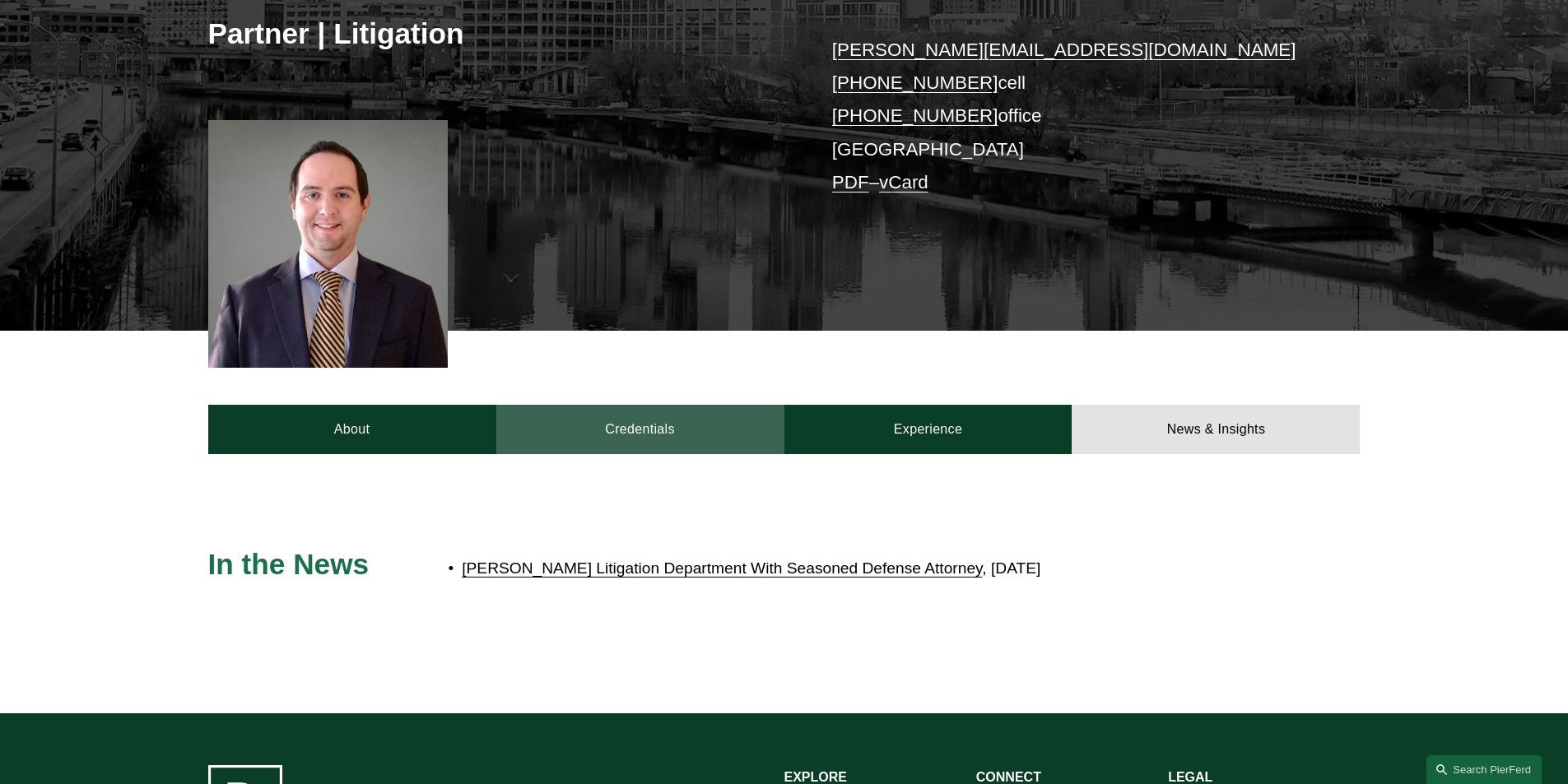
click at [721, 449] on link "Credentials" at bounding box center [641, 430] width 288 height 49
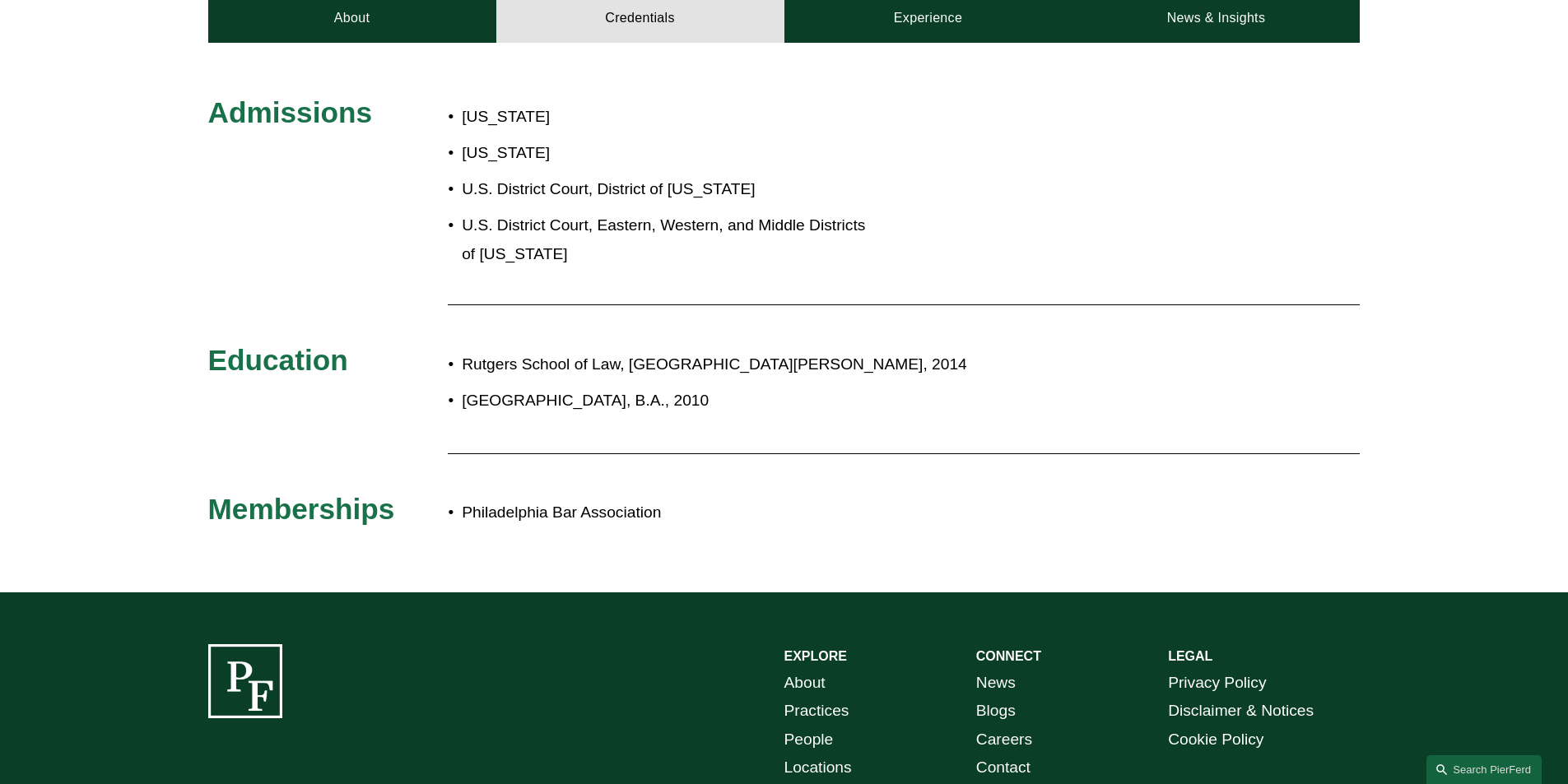
scroll to position [411, 0]
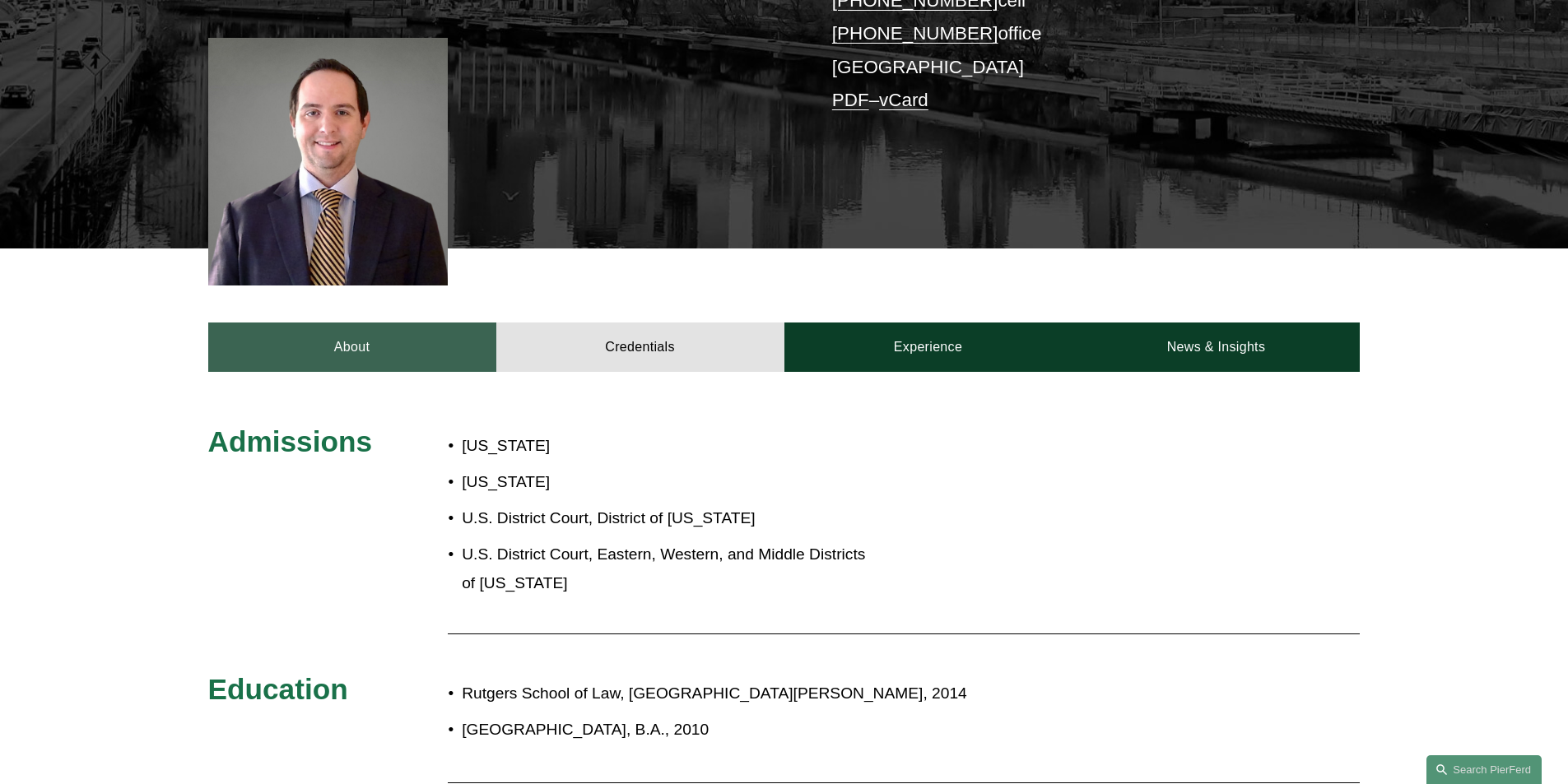
click at [381, 341] on link "About" at bounding box center [353, 347] width 288 height 49
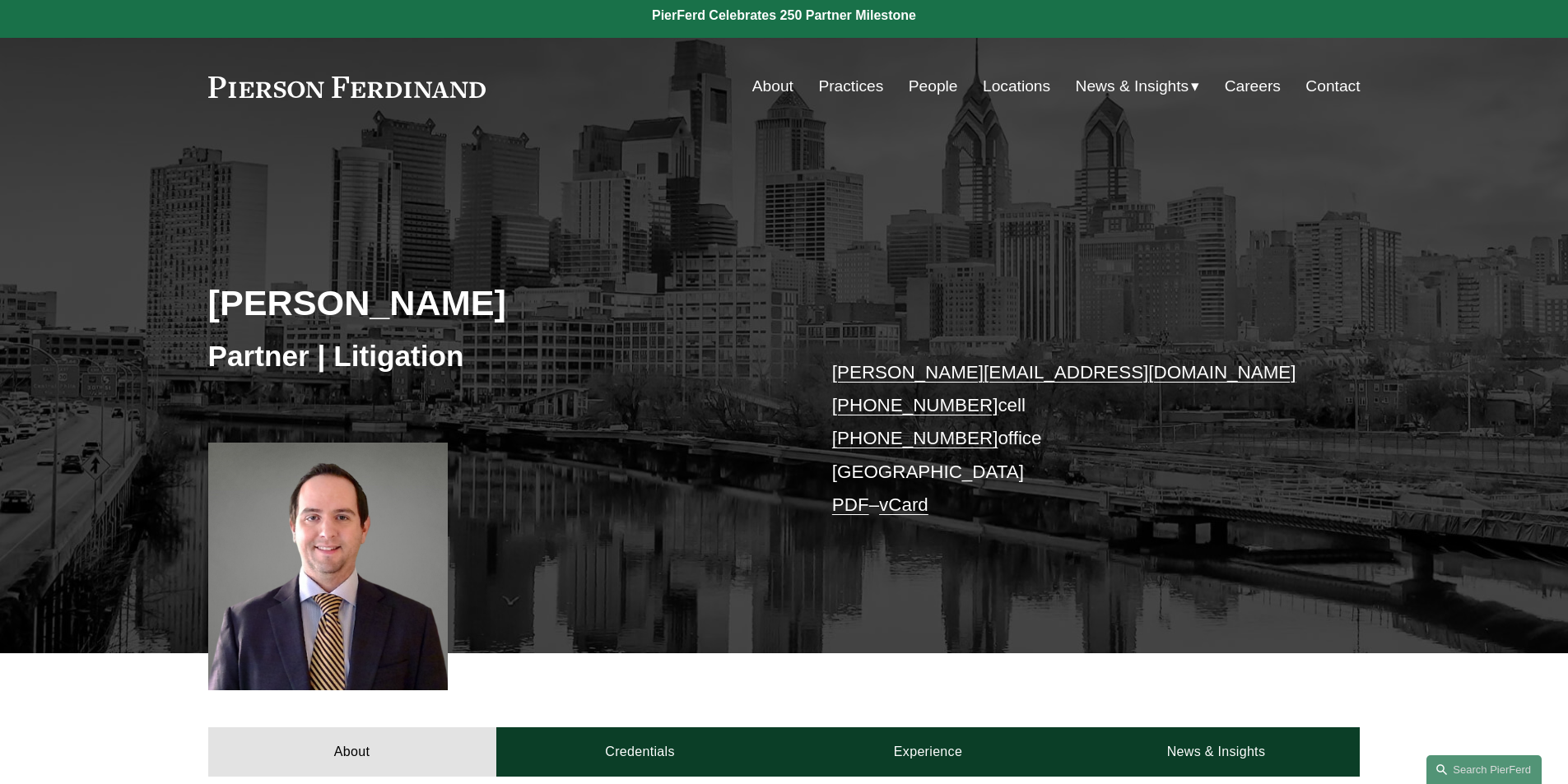
scroll to position [0, 0]
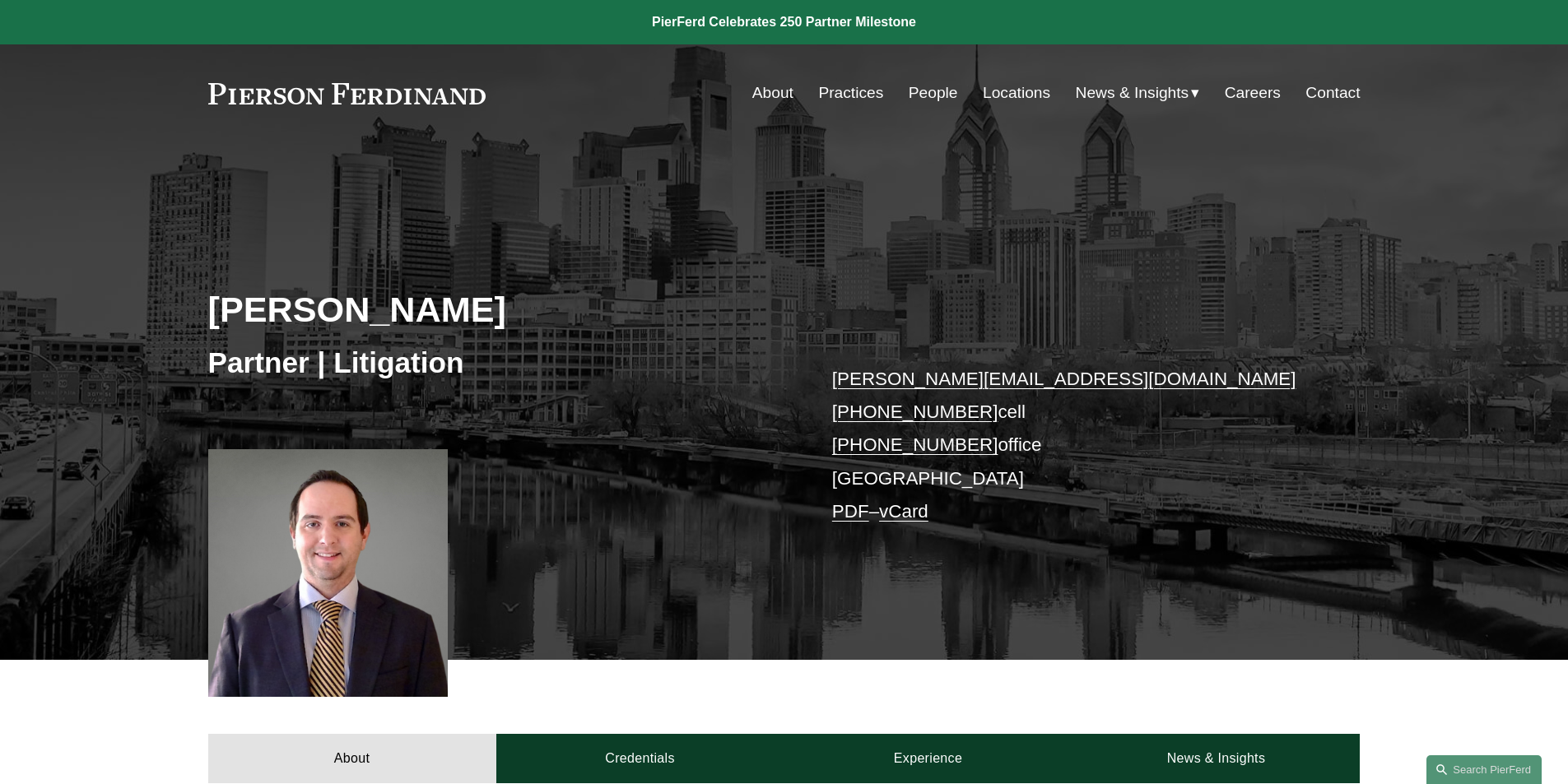
click at [775, 94] on link "About" at bounding box center [772, 92] width 41 height 32
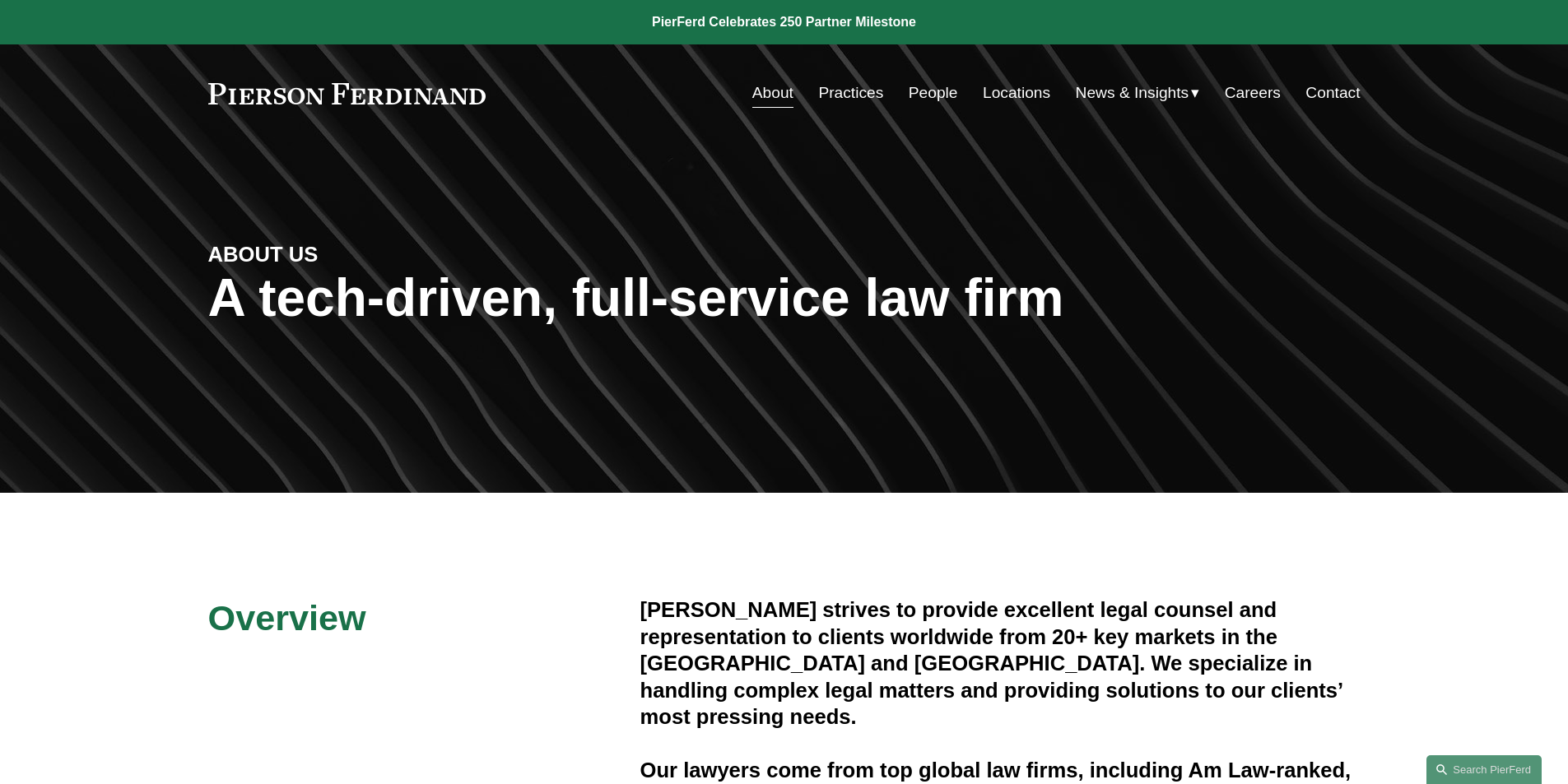
click at [870, 89] on link "Practices" at bounding box center [851, 92] width 65 height 32
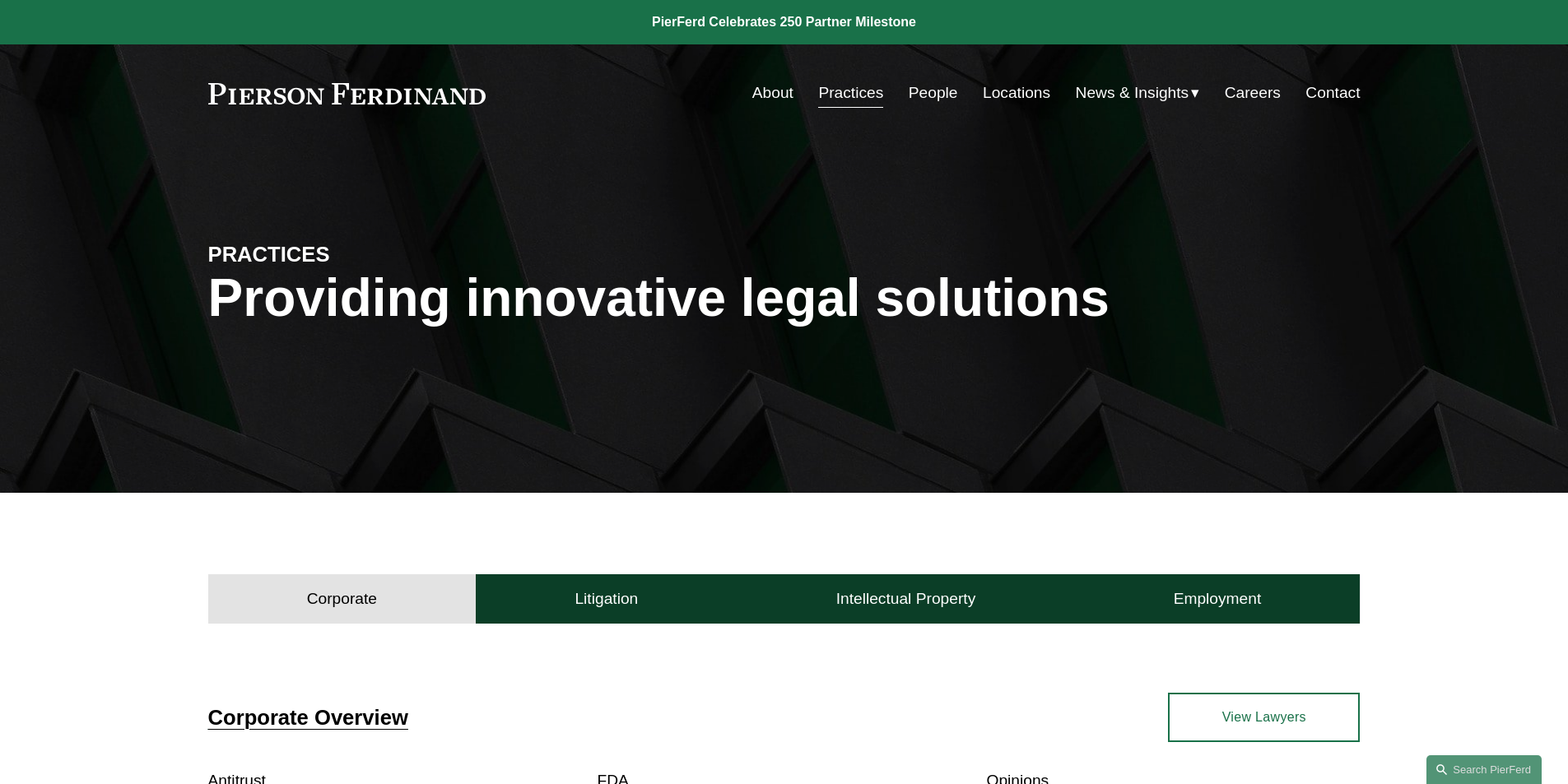
click at [771, 92] on link "About" at bounding box center [772, 92] width 41 height 32
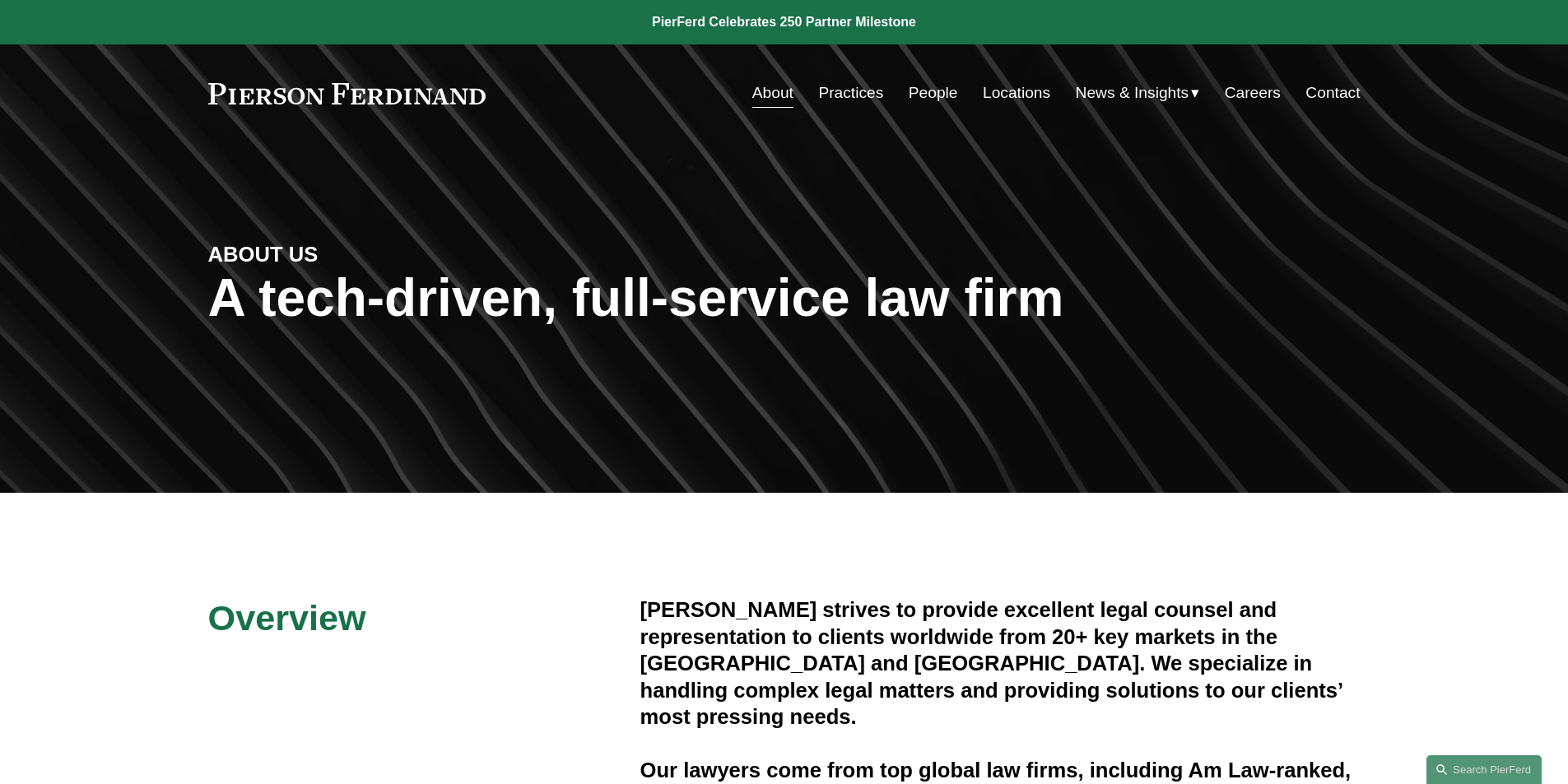
click at [1010, 98] on link "Locations" at bounding box center [1016, 92] width 67 height 32
